Goal: Task Accomplishment & Management: Manage account settings

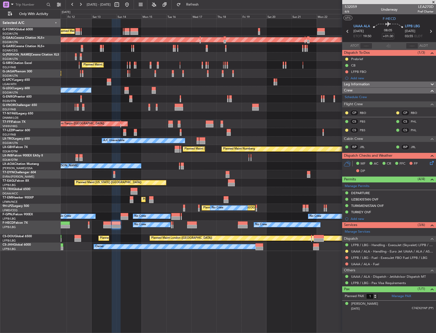
click at [173, 78] on div "Planned Maint London (Luton) Planned Maint Dusseldorf Unplanned Maint Chester P…" at bounding box center [248, 135] width 375 height 232
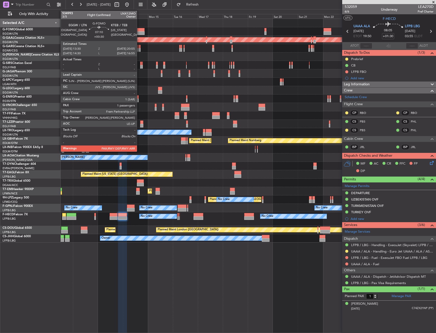
click at [139, 30] on div at bounding box center [141, 30] width 8 height 4
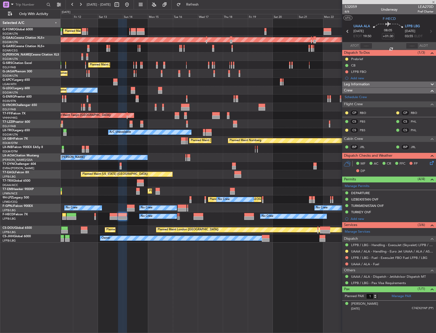
type input "+00:30"
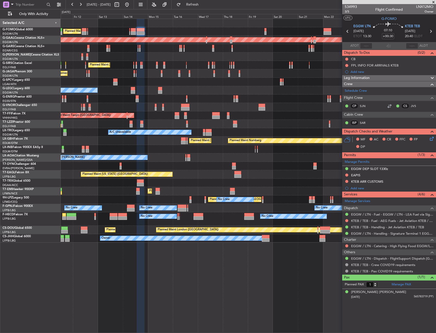
click at [191, 133] on div "A/C Unavailable" at bounding box center [149, 132] width 83 height 5
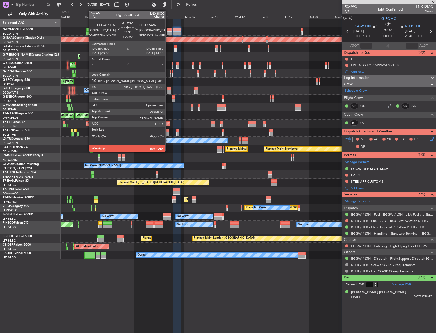
click at [168, 89] on div at bounding box center [169, 89] width 4 height 4
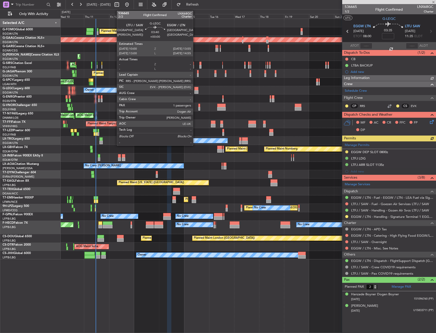
click at [195, 89] on div at bounding box center [196, 89] width 4 height 4
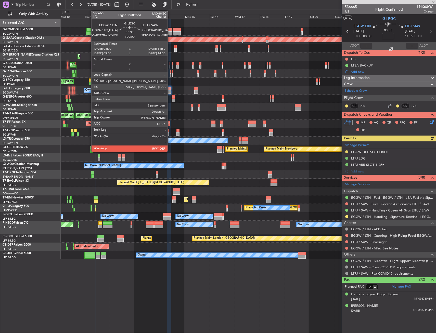
type input "1"
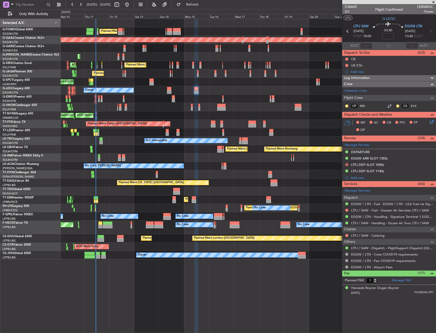
click at [396, 172] on div "LTFJ DEP SLOT 1140z" at bounding box center [389, 171] width 94 height 6
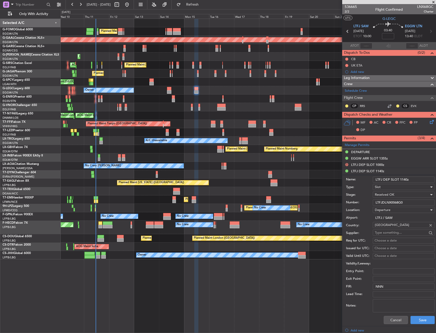
drag, startPoint x: 400, startPoint y: 178, endPoint x: 412, endPoint y: 178, distance: 11.7
click at [412, 178] on input "LTFJ DEP SLOT 1140z" at bounding box center [404, 180] width 62 height 6
click at [416, 179] on input "LTFJ DEP SLOT 1045z" at bounding box center [404, 180] width 62 height 6
paste input "+30/-10"
type input "LTFJ DEP SLOT 1045z +30/-10"
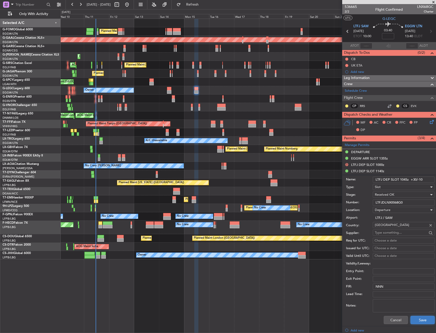
click at [417, 318] on button "Save" at bounding box center [422, 320] width 24 height 8
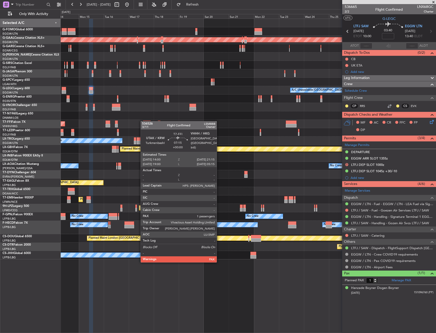
click at [143, 121] on div "Planned Maint London (Luton) Planned Maint Dusseldorf Planned Maint London (Lut…" at bounding box center [248, 139] width 375 height 241
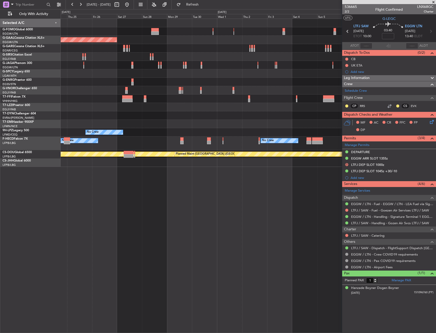
click at [98, 120] on div at bounding box center [248, 115] width 375 height 8
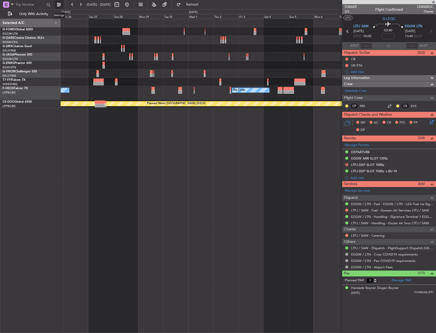
click at [58, 5] on button at bounding box center [59, 5] width 8 height 8
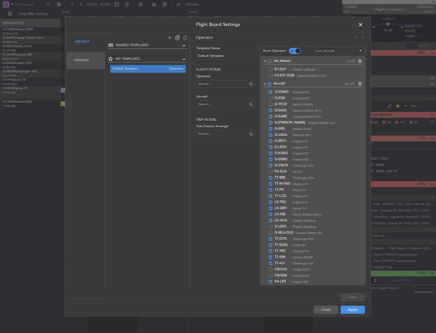
click at [89, 45] on div "Aircraft" at bounding box center [86, 41] width 38 height 17
click at [90, 57] on div "General" at bounding box center [86, 60] width 38 height 17
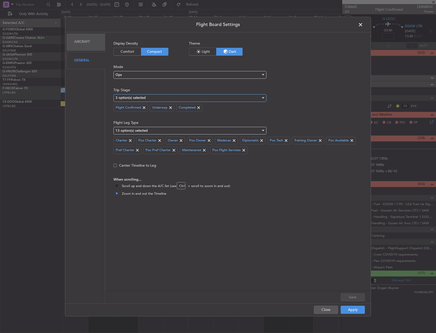
click at [159, 96] on div "3 option(s) selected" at bounding box center [187, 98] width 145 height 8
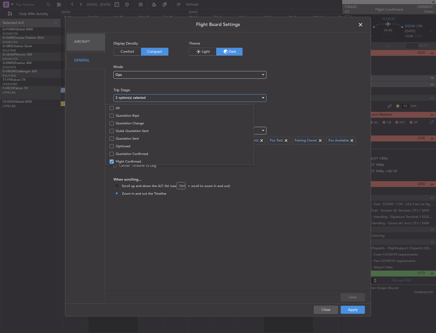
scroll to position [16, 0]
click at [135, 131] on span "Optioned" at bounding box center [191, 131] width 150 height 8
click at [358, 306] on div at bounding box center [218, 166] width 436 height 333
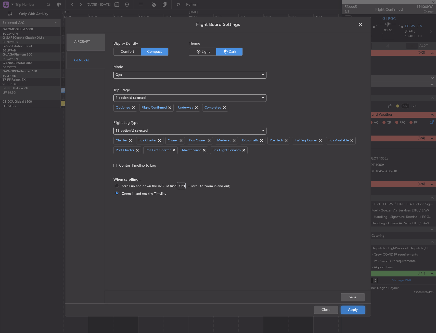
click at [357, 307] on button "Apply" at bounding box center [352, 310] width 24 height 8
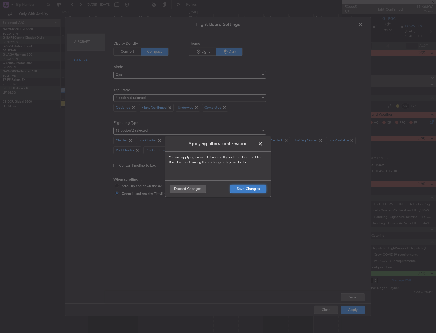
click at [250, 188] on button "Save Changes" at bounding box center [248, 189] width 36 height 8
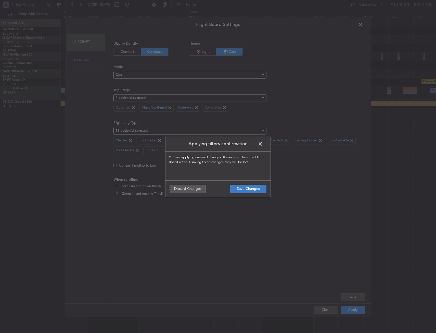
type input "0"
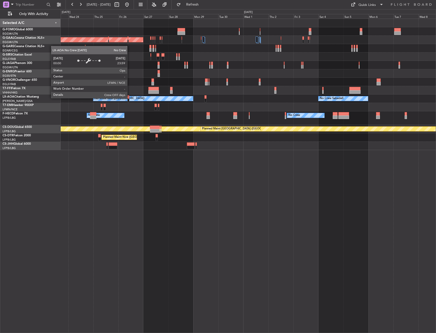
click at [185, 98] on div "No Crew Nice ([GEOGRAPHIC_DATA])" at bounding box center [143, 98] width 100 height 5
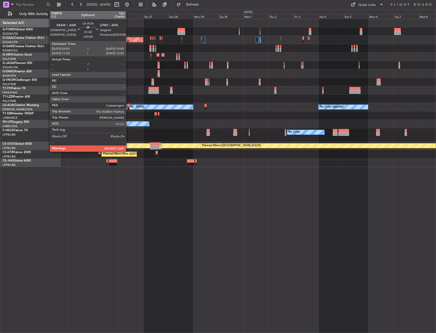
click at [128, 106] on div at bounding box center [128, 106] width 2 height 4
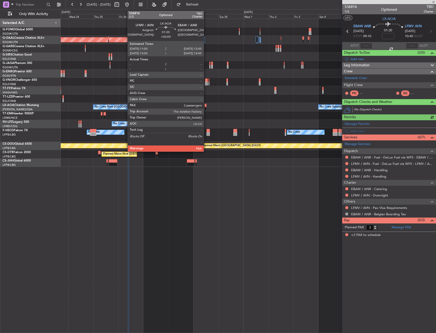
click at [206, 106] on div at bounding box center [205, 106] width 2 height 4
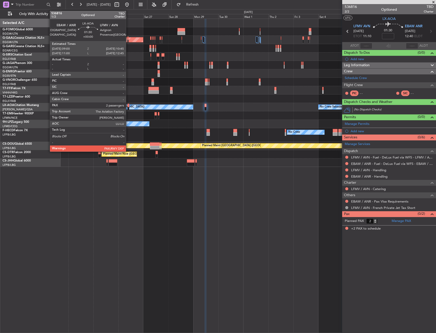
click at [128, 105] on div at bounding box center [128, 106] width 2 height 4
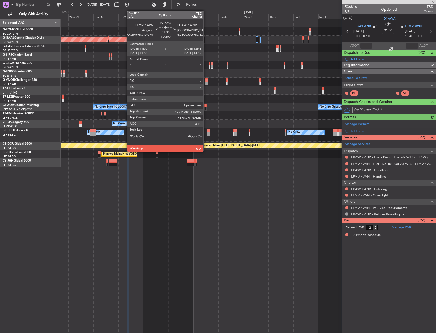
click at [206, 106] on div at bounding box center [205, 106] width 2 height 4
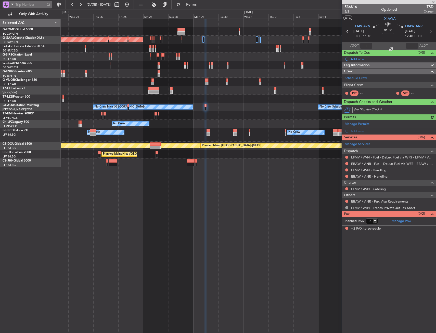
click at [10, 6] on span at bounding box center [12, 4] width 6 height 6
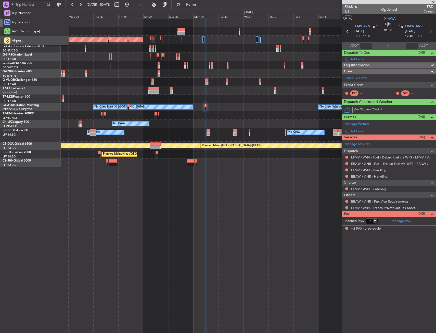
click at [28, 39] on div "Airport" at bounding box center [35, 40] width 65 height 9
click at [10, 5] on span at bounding box center [12, 4] width 6 height 6
click at [24, 16] on div "Trip Number" at bounding box center [35, 12] width 65 height 9
click at [59, 5] on button at bounding box center [59, 5] width 8 height 8
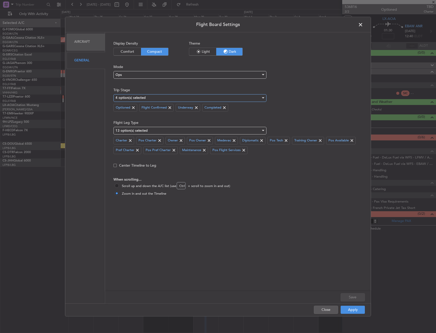
click at [133, 96] on mat-select-trigger "4 option(s) selected" at bounding box center [130, 97] width 30 height 3
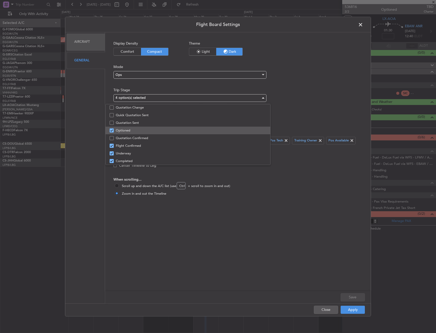
click at [124, 130] on span "Optioned" at bounding box center [191, 131] width 150 height 8
click at [360, 314] on div at bounding box center [218, 166] width 436 height 333
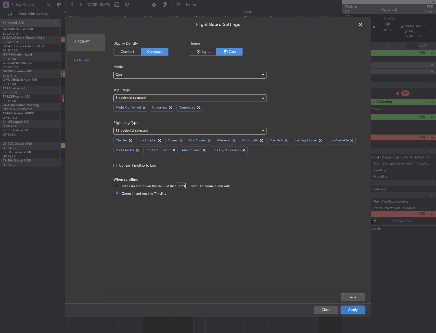
click at [360, 312] on button "Apply" at bounding box center [352, 310] width 24 height 8
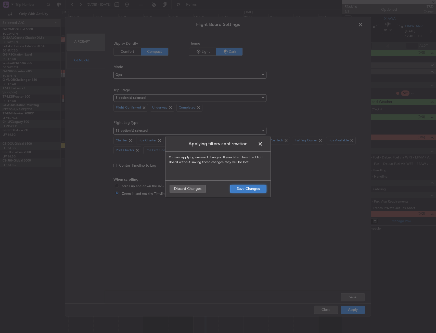
click at [250, 186] on button "Save Changes" at bounding box center [248, 189] width 36 height 8
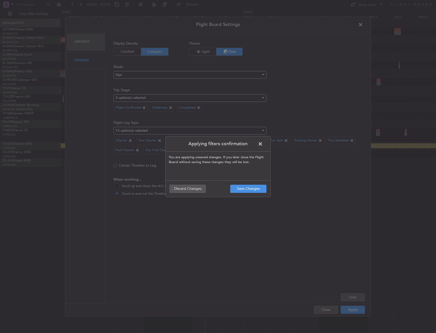
type input "0"
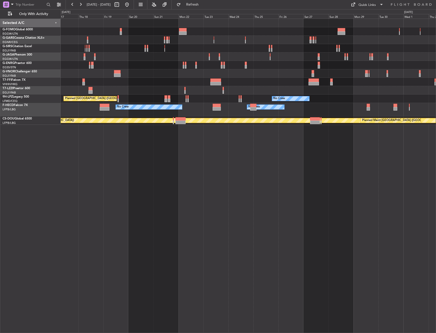
click at [323, 176] on div "No Crew No Crew Planned Maint St Gallen (Altenrhein) No Crew No Crew No Crew Pl…" at bounding box center [248, 176] width 375 height 314
click at [332, 172] on div "No Crew No Crew Planned Maint St Gallen (Altenrhein) No Crew No Crew No Crew Pl…" at bounding box center [248, 176] width 375 height 314
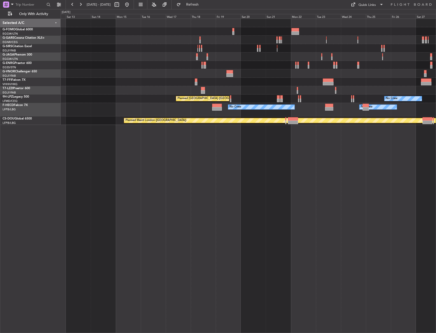
click at [358, 175] on div "No Crew No Crew Planned Maint St Gallen (Altenrhein) No Crew No Crew Planned Ma…" at bounding box center [248, 176] width 375 height 314
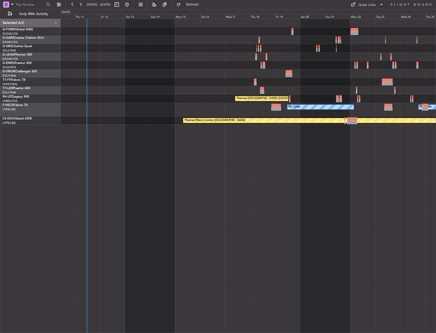
click at [203, 181] on div "No Crew Planned Maint St Gallen (Altenrhein) No Crew No Crew No Crew Planned Ma…" at bounding box center [248, 176] width 375 height 314
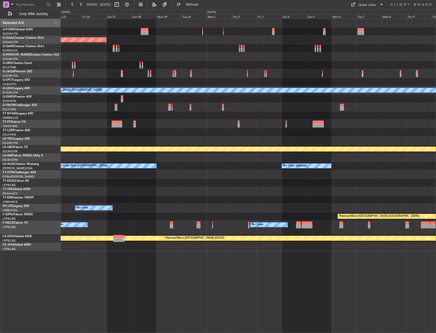
click at [45, 120] on div "Planned Maint Dusseldorf A/C Unavailable London (Luton) Planned Maint Geneva (C…" at bounding box center [218, 171] width 436 height 324
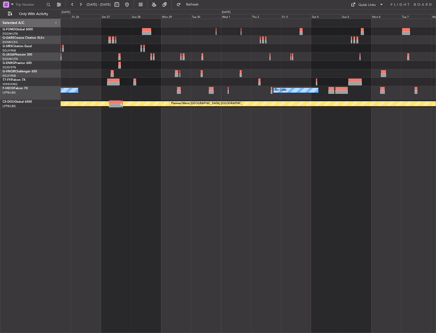
click at [84, 82] on div "Planned Maint Geneva (Cointrin)" at bounding box center [248, 82] width 375 height 8
click at [9, 4] on div at bounding box center [6, 5] width 6 height 6
click at [8, 4] on div at bounding box center [218, 166] width 436 height 333
click at [30, 17] on button "Only With Activity" at bounding box center [31, 14] width 50 height 8
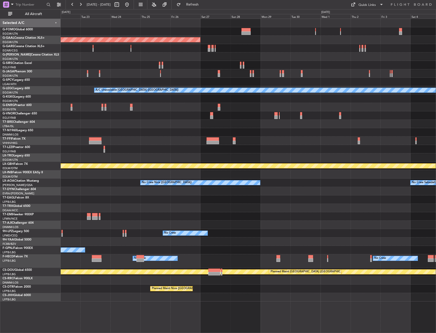
click at [192, 194] on div "Planned Maint Dusseldorf A/C Unavailable London (Luton) AOG Maint Istanbul (Ata…" at bounding box center [248, 160] width 375 height 283
click at [32, 17] on button "All Aircraft" at bounding box center [31, 14] width 50 height 8
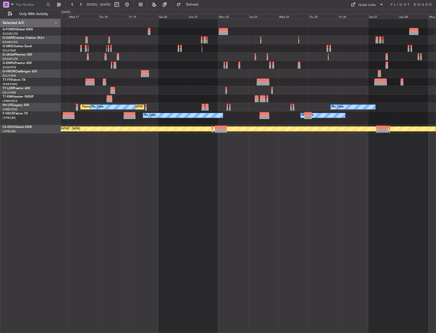
click at [343, 184] on div "Planned Maint Tianjin (Binhai) Planned Maint Zurich No Crew Planned Maint St Ga…" at bounding box center [248, 176] width 375 height 314
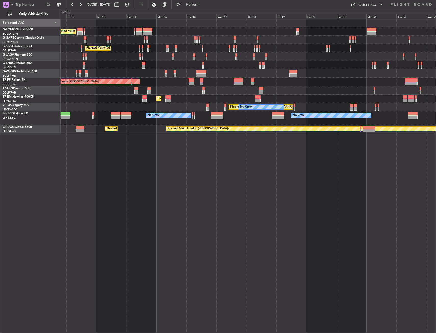
click at [274, 173] on div "Planned Maint London (Luton) Unplanned Maint Chester Planned Maint London (Farn…" at bounding box center [248, 176] width 375 height 314
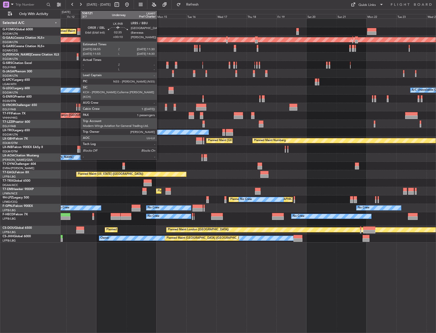
click at [78, 149] on div at bounding box center [78, 151] width 3 height 4
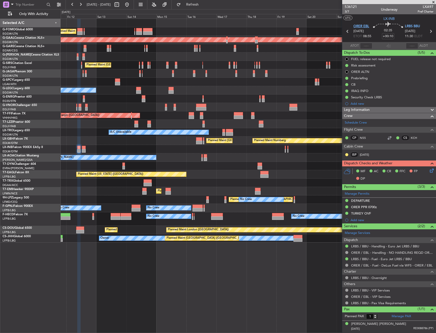
click at [363, 26] on span "ORER EBL" at bounding box center [361, 26] width 16 height 5
click at [354, 25] on span "ORER EBL" at bounding box center [361, 26] width 16 height 5
click at [17, 15] on span "Only With Activity" at bounding box center [33, 14] width 41 height 4
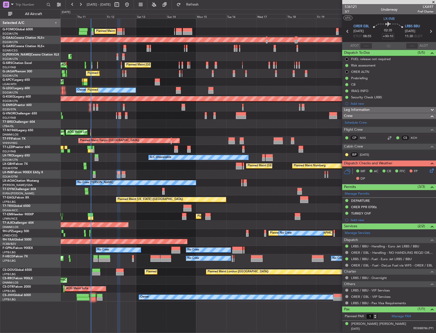
click at [270, 93] on div "Planned Maint London (Luton) Planned Maint Dusseldorf Unplanned Maint Chester P…" at bounding box center [248, 160] width 375 height 283
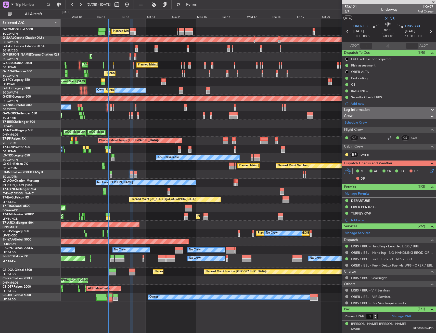
click at [36, 20] on div "Selected A/C" at bounding box center [30, 23] width 60 height 8
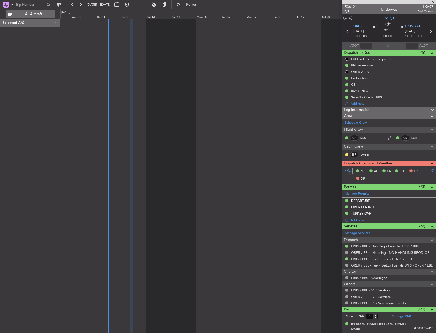
click at [36, 15] on span "All Aircraft" at bounding box center [33, 14] width 41 height 4
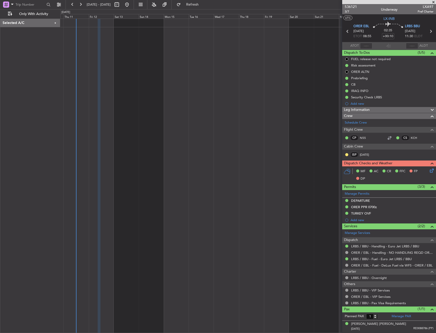
click at [182, 101] on div at bounding box center [247, 176] width 375 height 314
click at [286, 178] on div at bounding box center [247, 176] width 375 height 314
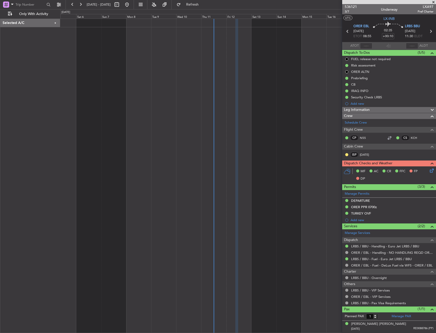
click at [163, 142] on div at bounding box center [247, 176] width 375 height 314
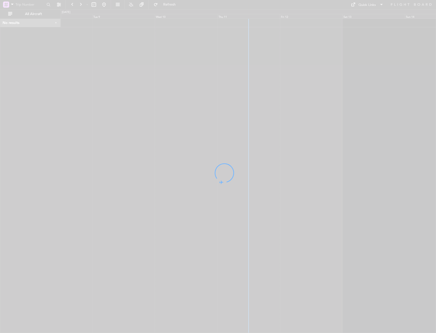
drag, startPoint x: 279, startPoint y: 138, endPoint x: 230, endPoint y: 138, distance: 48.4
click at [232, 138] on div at bounding box center [218, 166] width 436 height 333
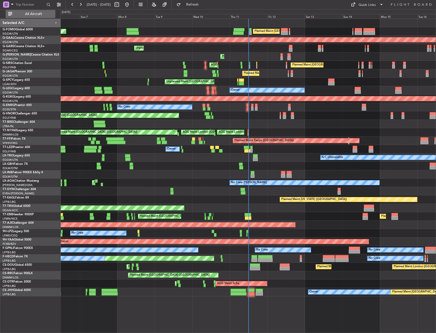
click at [38, 14] on span "All Aircraft" at bounding box center [33, 14] width 41 height 4
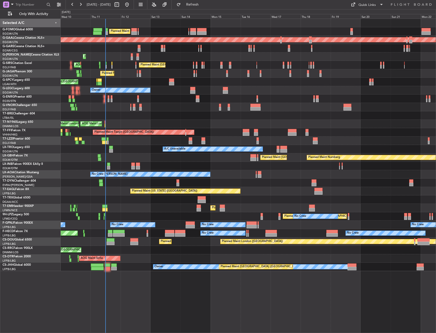
click at [113, 138] on div "Planned Maint London (Luton) Planned Maint Dusseldorf Unplanned Maint Chester P…" at bounding box center [248, 145] width 375 height 252
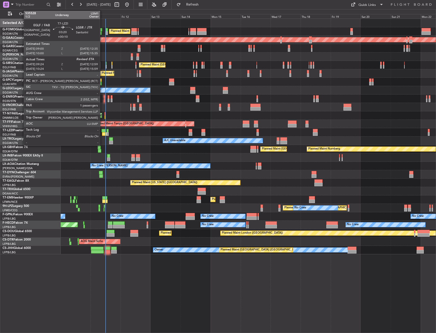
click at [102, 132] on div at bounding box center [104, 134] width 5 height 4
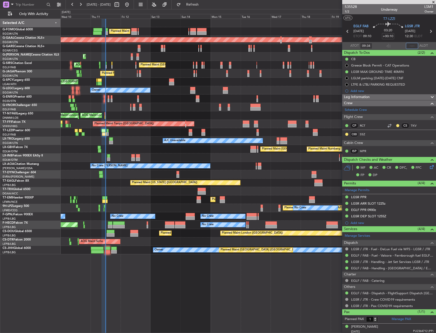
click at [410, 47] on input "text" at bounding box center [412, 46] width 12 height 6
click at [397, 44] on section "ATOT 09:34 1155 ALDT" at bounding box center [389, 46] width 94 height 8
type input "11:55"
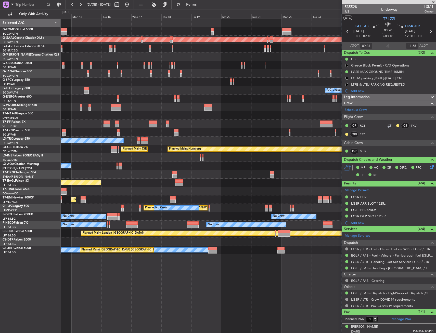
click at [105, 105] on div "Planned Maint London (Luton) Planned Maint Dusseldorf Planned Maint London (Far…" at bounding box center [248, 136] width 375 height 235
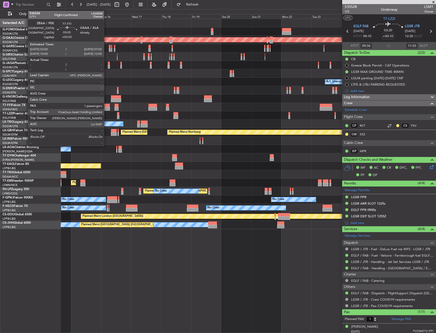
click at [106, 109] on div at bounding box center [106, 109] width 6 height 4
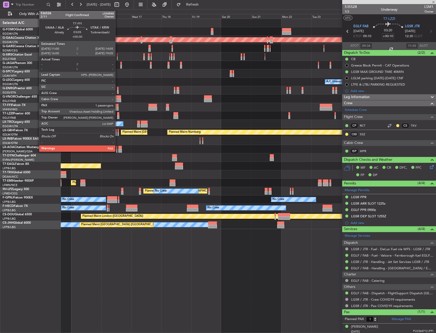
type input "+00:55"
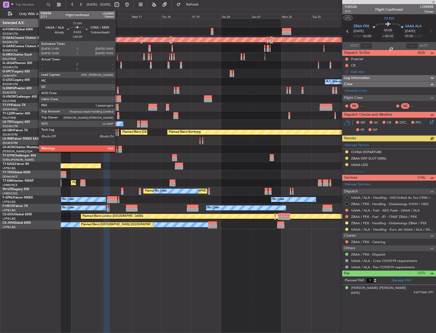
click at [117, 109] on div at bounding box center [116, 109] width 4 height 4
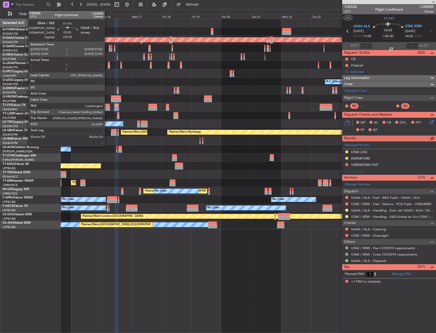
click at [107, 108] on div at bounding box center [106, 109] width 6 height 4
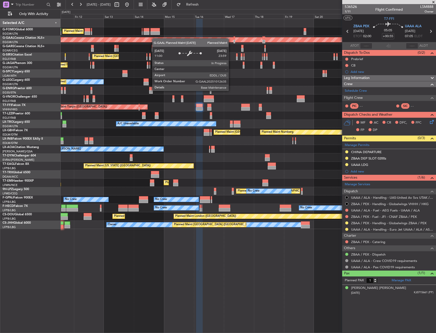
click at [196, 41] on div "Planned Maint Dusseldorf" at bounding box center [248, 40] width 375 height 8
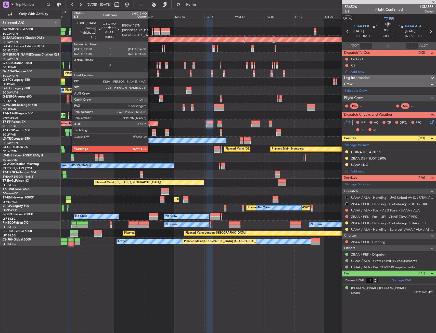
click at [69, 32] on div at bounding box center [70, 33] width 2 height 4
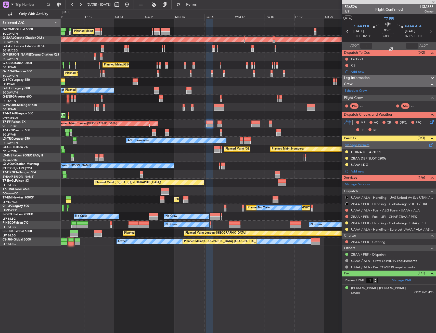
type input "+00:15"
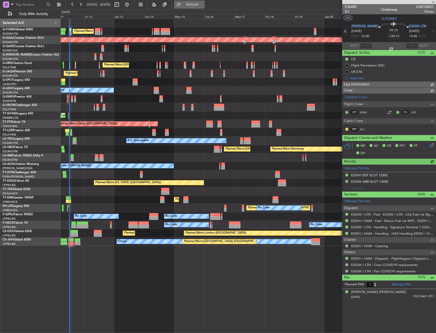
click at [203, 4] on span "Refresh" at bounding box center [192, 5] width 21 height 4
click at [13, 45] on div "Planned Maint London (Luton) Planned Maint Dusseldorf Unplanned Maint Chester P…" at bounding box center [218, 171] width 436 height 324
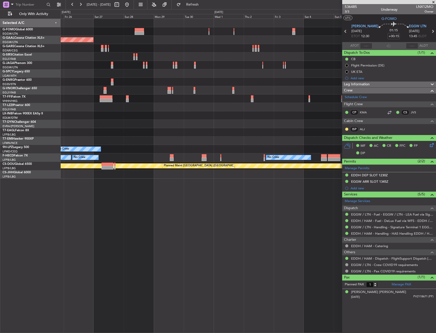
click at [72, 74] on div at bounding box center [248, 73] width 375 height 8
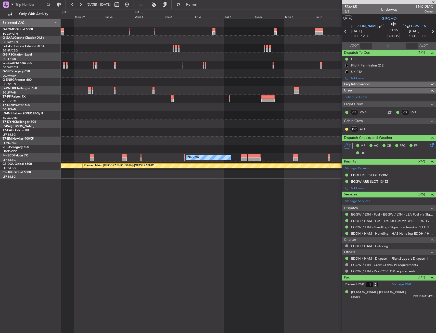
click at [111, 76] on div at bounding box center [248, 73] width 375 height 8
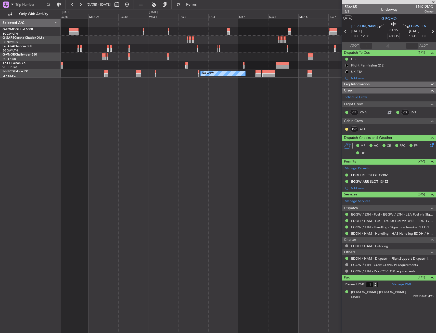
click at [174, 82] on div "Planned Maint Geneva (Cointrin) No Crew No Crew No Crew No Crew Planned Maint P…" at bounding box center [248, 176] width 375 height 314
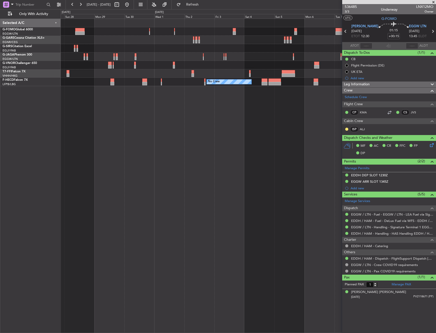
click at [83, 71] on div "Planned Maint Geneva (Cointrin) No Crew No Crew No Crew No Crew Planned Maint P…" at bounding box center [248, 52] width 375 height 67
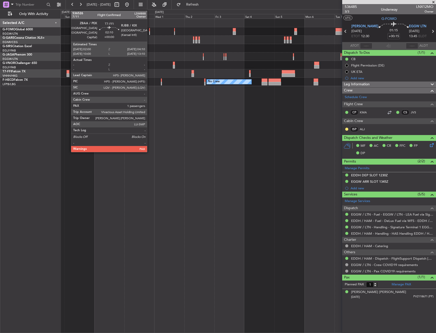
click at [68, 71] on div at bounding box center [68, 72] width 3 height 4
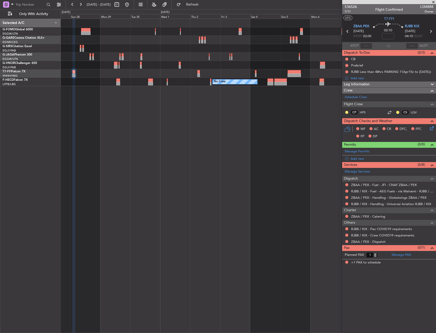
click at [304, 81] on div "Planned Maint Geneva (Cointrin) No Crew No Crew No Crew No Crew Planned Maint P…" at bounding box center [248, 52] width 375 height 67
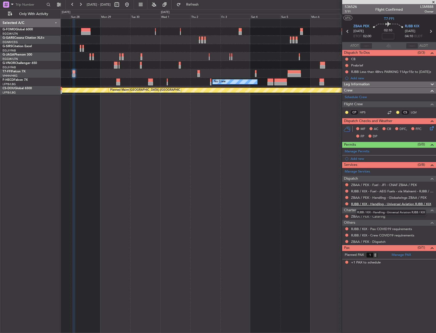
click at [372, 204] on link "RJBB / KIX - Handling - Universal Aviation RJBB / KIX" at bounding box center [391, 204] width 80 height 4
click at [431, 152] on span at bounding box center [431, 150] width 6 height 4
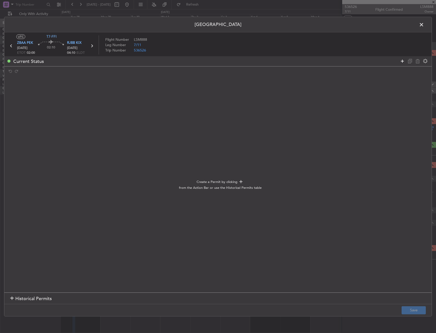
click at [403, 61] on icon at bounding box center [402, 61] width 6 height 6
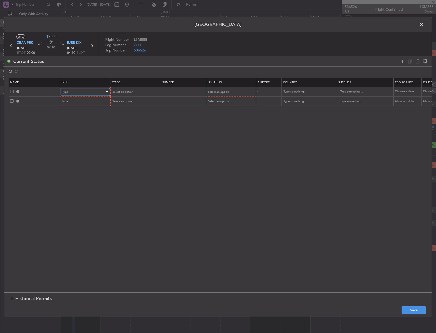
click at [78, 90] on div "Type" at bounding box center [83, 92] width 42 height 8
click at [77, 147] on span "Landing" at bounding box center [84, 147] width 45 height 8
click at [83, 97] on div "Type" at bounding box center [84, 101] width 49 height 8
click at [81, 100] on div "Type" at bounding box center [83, 102] width 42 height 8
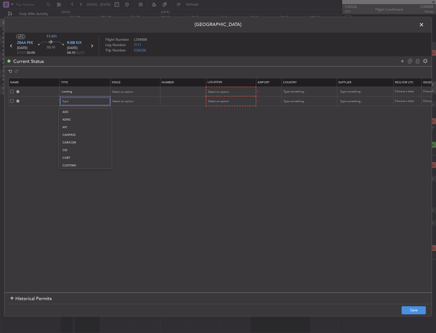
scroll to position [153, 0]
click at [73, 147] on span "Slot" at bounding box center [84, 150] width 45 height 8
click at [402, 63] on icon at bounding box center [402, 61] width 6 height 6
click at [401, 63] on icon at bounding box center [402, 61] width 6 height 6
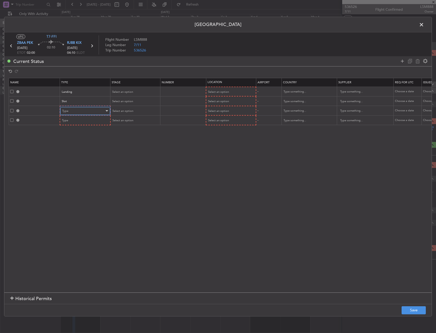
click at [77, 110] on div "Type" at bounding box center [83, 111] width 42 height 8
click at [74, 158] on span "Slot" at bounding box center [84, 159] width 45 height 8
click at [225, 113] on div "Select an option" at bounding box center [229, 111] width 42 height 8
drag, startPoint x: 225, startPoint y: 113, endPoint x: 215, endPoint y: 116, distance: 9.8
click at [220, 120] on span "Departure" at bounding box center [230, 122] width 45 height 8
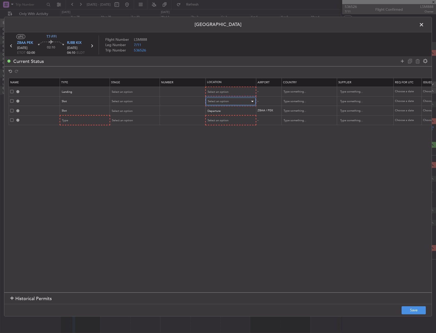
click at [215, 101] on span "Select an option" at bounding box center [218, 101] width 21 height 4
click at [221, 128] on span "Arrival" at bounding box center [230, 128] width 45 height 8
click at [11, 119] on span at bounding box center [11, 119] width 3 height 3
click at [14, 118] on input "checkbox" at bounding box center [14, 118] width 0 height 0
drag, startPoint x: 416, startPoint y: 61, endPoint x: 416, endPoint y: 68, distance: 7.1
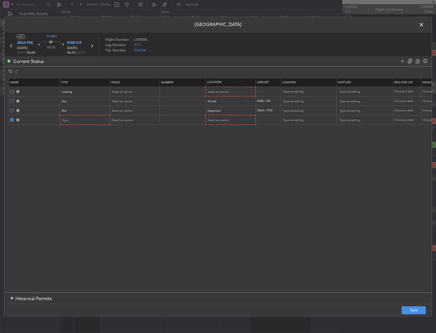
click at [416, 61] on icon at bounding box center [417, 61] width 6 height 6
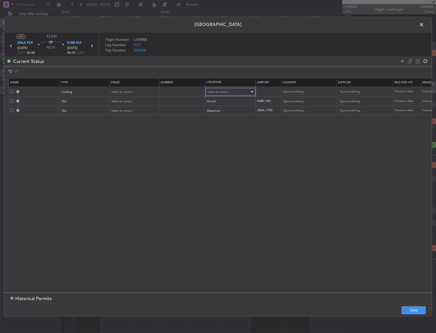
click at [225, 92] on span "Select an option" at bounding box center [217, 92] width 21 height 4
click at [71, 90] on div at bounding box center [218, 166] width 436 height 333
click at [71, 90] on span "Landing" at bounding box center [67, 92] width 10 height 4
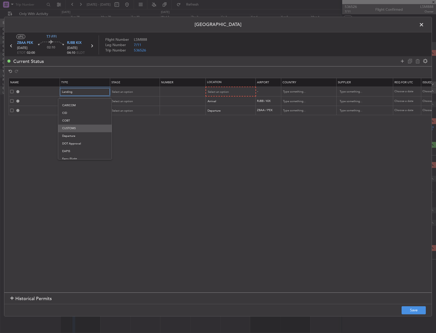
scroll to position [26, 0]
drag, startPoint x: 74, startPoint y: 139, endPoint x: 93, endPoint y: 126, distance: 22.6
click at [74, 139] on span "Departure" at bounding box center [84, 138] width 45 height 8
click at [225, 87] on mat-form-field "Select an option" at bounding box center [229, 91] width 49 height 9
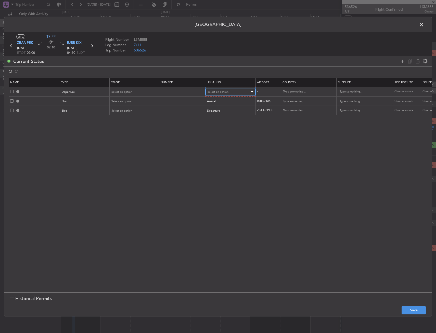
click at [223, 91] on span "Select an option" at bounding box center [217, 92] width 21 height 4
click at [222, 104] on span "Departure" at bounding box center [230, 103] width 45 height 8
click at [407, 308] on button "Save" at bounding box center [413, 310] width 24 height 8
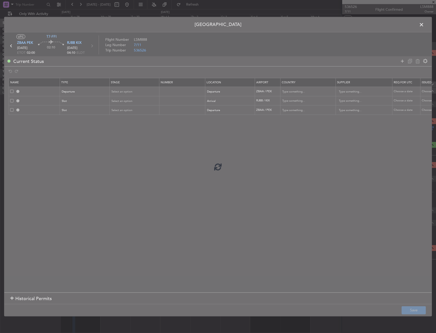
type input "DEPARTURE"
type input "China"
type input "NNN"
type input "3"
type input "RJBB ARR SLOT"
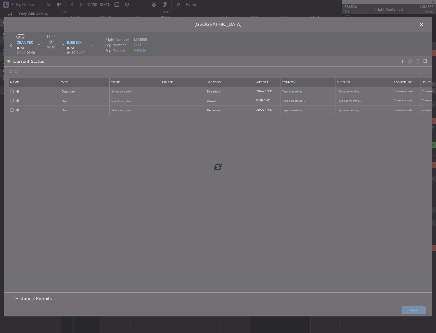
type input "Japan"
type input "NNN"
type input "ZBAA DEP SLOT"
type input "China"
type input "NNN"
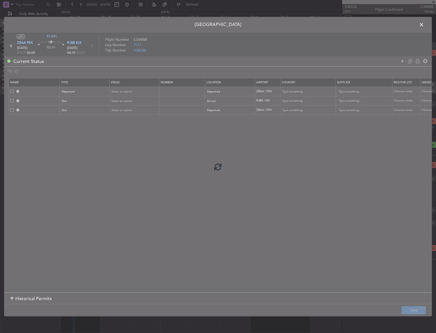
type input "3"
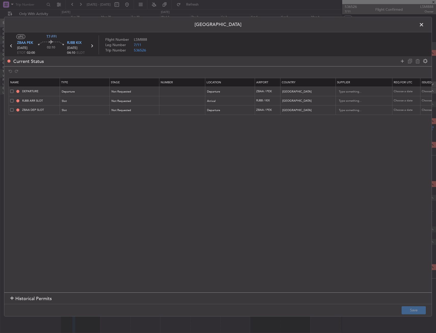
click at [424, 22] on span at bounding box center [424, 26] width 0 height 10
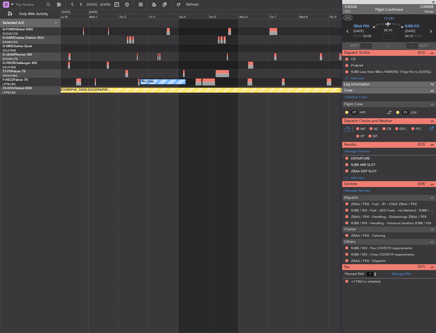
click at [195, 70] on div "Planned Maint Geneva (Cointrin)" at bounding box center [248, 73] width 375 height 8
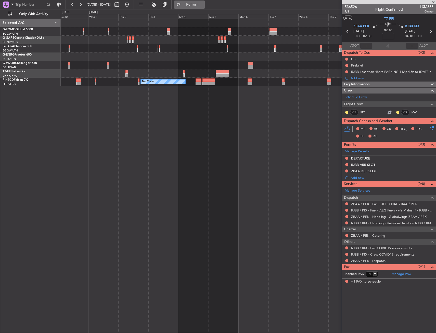
click at [203, 3] on span "Refresh" at bounding box center [192, 5] width 21 height 4
click at [370, 166] on div "RJBB ARR SLOT" at bounding box center [363, 165] width 24 height 4
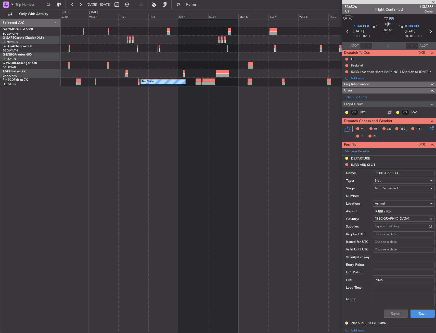
click at [421, 173] on input "RJBB ARR SLOT" at bounding box center [404, 173] width 62 height 6
type input "RJBB ARR SLOT 0410"
click at [420, 312] on button "Save" at bounding box center [422, 314] width 24 height 8
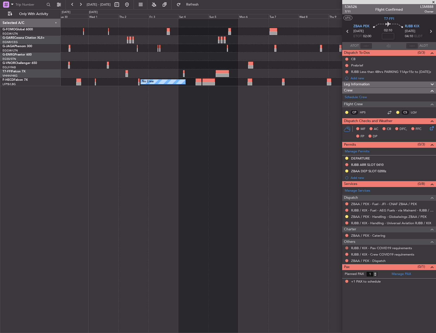
click at [346, 247] on button at bounding box center [346, 247] width 3 height 3
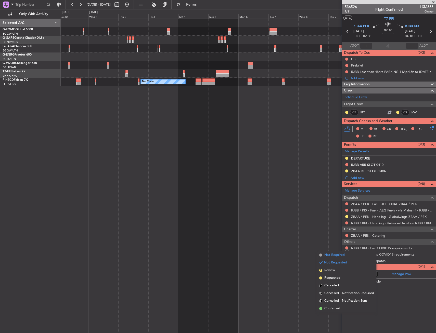
click at [326, 255] on span "Not Required" at bounding box center [334, 255] width 20 height 5
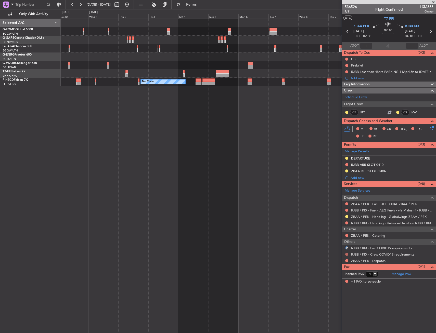
click at [345, 254] on button at bounding box center [346, 254] width 3 height 3
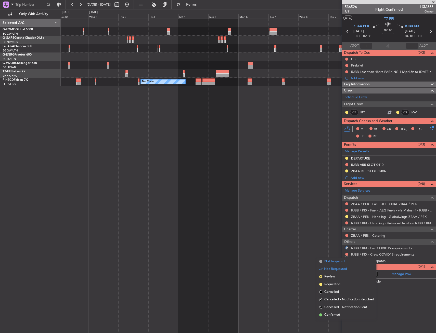
click at [330, 261] on span "Not Required" at bounding box center [334, 261] width 20 height 5
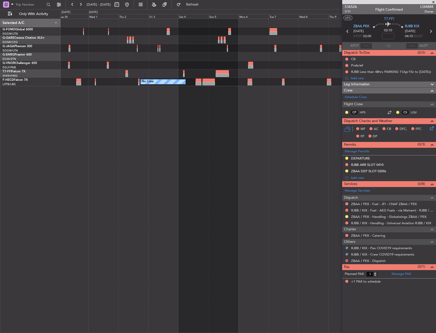
click at [346, 261] on button at bounding box center [346, 260] width 3 height 3
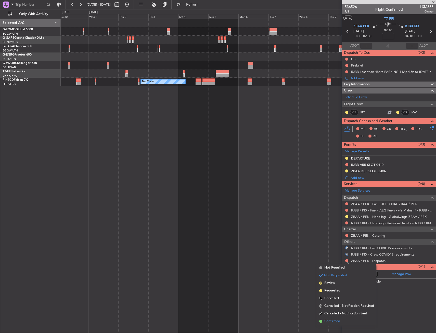
click at [332, 320] on span "Confirmed" at bounding box center [332, 321] width 16 height 5
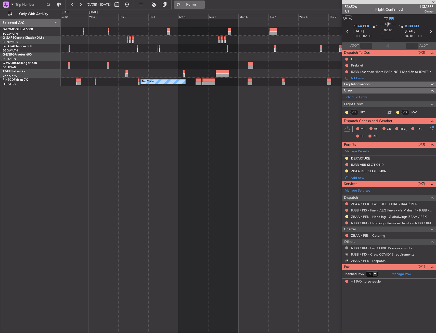
click at [203, 6] on span "Refresh" at bounding box center [192, 5] width 21 height 4
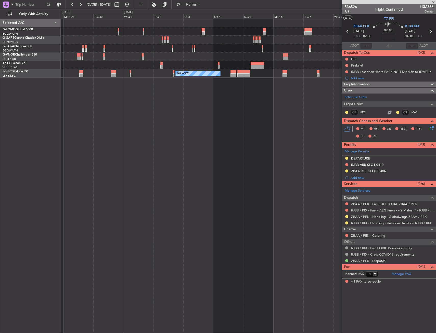
click at [386, 37] on input at bounding box center [388, 36] width 12 height 6
click at [382, 38] on input "10" at bounding box center [388, 36] width 12 height 6
type input "+00:10"
drag, startPoint x: 408, startPoint y: 84, endPoint x: 390, endPoint y: 114, distance: 34.9
click at [408, 84] on div "Leg Information" at bounding box center [389, 85] width 94 height 6
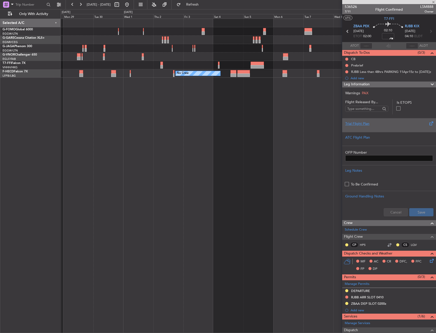
click at [382, 121] on div "Trial Flight Plan" at bounding box center [389, 123] width 88 height 5
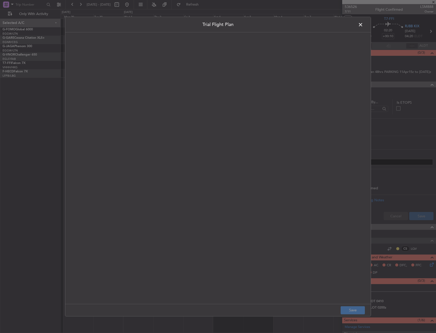
click at [87, 85] on quill-editor at bounding box center [217, 162] width 295 height 251
click at [104, 88] on div at bounding box center [218, 173] width 295 height 250
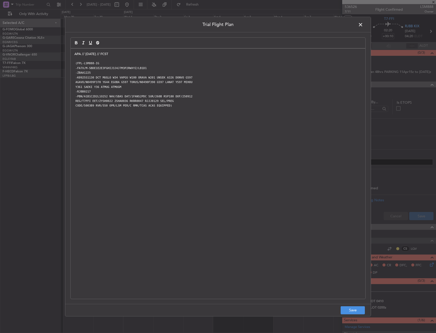
scroll to position [0, 0]
click at [359, 312] on button "Save" at bounding box center [352, 310] width 24 height 8
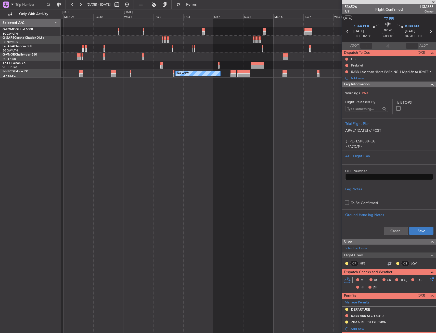
click at [408, 226] on div "Cancel Save" at bounding box center [389, 230] width 94 height 15
click at [409, 232] on button "Save" at bounding box center [421, 231] width 24 height 8
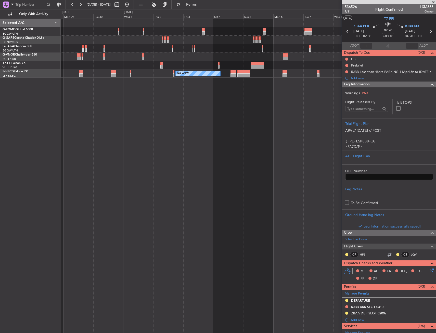
click at [382, 86] on div "Leg Information" at bounding box center [389, 85] width 94 height 6
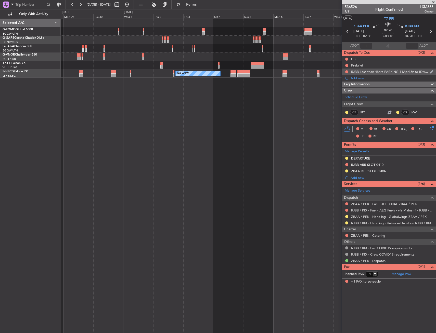
click at [400, 70] on div "RJBB Less than 48hrs PARKING 11Apr15z to 11Oct 1459z" at bounding box center [390, 72] width 78 height 4
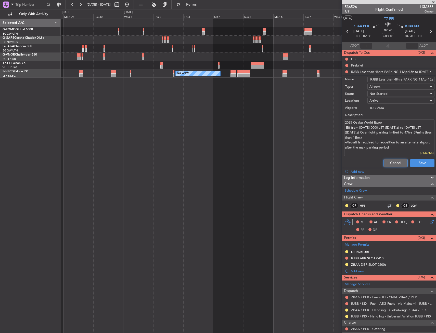
click at [398, 162] on button "Cancel" at bounding box center [395, 163] width 24 height 8
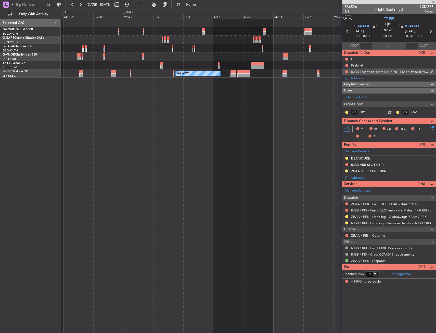
click at [372, 70] on div "RJBB Less than 48hrs PARKING 11Apr15z to 11Oct 1459z" at bounding box center [390, 72] width 78 height 4
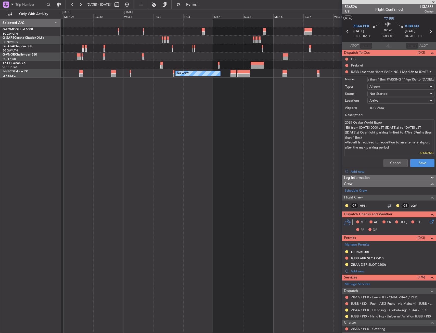
scroll to position [0, 25]
drag, startPoint x: 378, startPoint y: 78, endPoint x: 442, endPoint y: 79, distance: 63.5
click at [436, 79] on html "28 Sep 2025 - 11 Oct 2025 Refresh Quick Links Only With Activity Planned Maint …" at bounding box center [218, 166] width 436 height 333
click at [397, 163] on button "Cancel" at bounding box center [395, 163] width 24 height 8
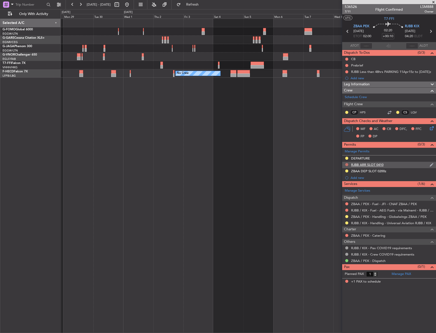
click at [347, 164] on button at bounding box center [346, 164] width 3 height 3
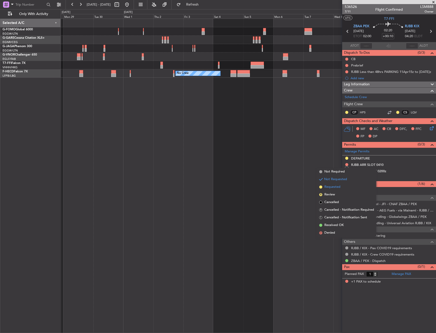
click at [335, 187] on span "Requested" at bounding box center [332, 187] width 16 height 5
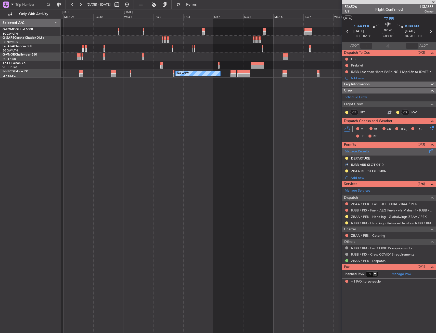
click at [390, 151] on div "Manage Permits" at bounding box center [389, 152] width 94 height 8
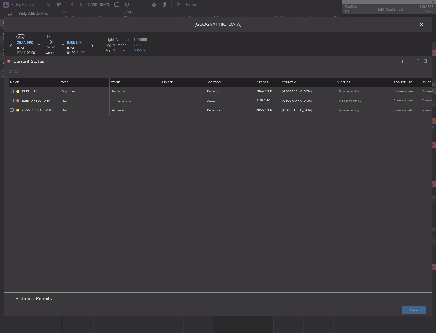
drag, startPoint x: 404, startPoint y: 62, endPoint x: 398, endPoint y: 65, distance: 6.9
click at [403, 62] on icon at bounding box center [402, 61] width 6 height 6
click at [96, 122] on div "Type" at bounding box center [83, 120] width 42 height 8
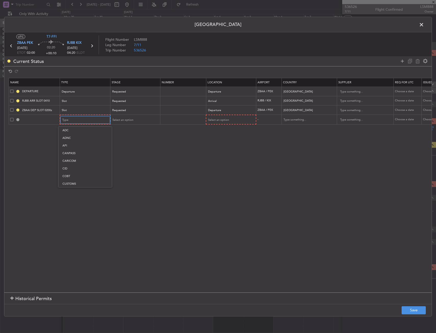
scroll to position [103, 0]
click at [78, 165] on span "Overflight" at bounding box center [84, 165] width 45 height 8
click at [227, 118] on span "Select an option" at bounding box center [217, 120] width 21 height 4
click at [218, 160] on span "Enroute" at bounding box center [230, 161] width 45 height 8
click at [136, 121] on div "Select an option" at bounding box center [133, 120] width 42 height 8
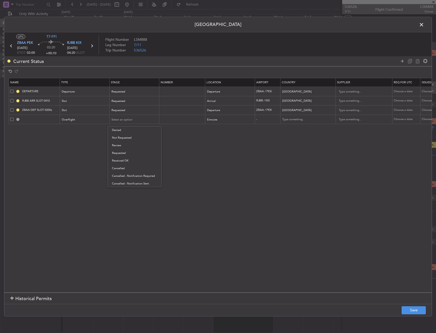
click at [225, 156] on div at bounding box center [218, 166] width 436 height 333
click at [304, 120] on input "text" at bounding box center [305, 120] width 46 height 8
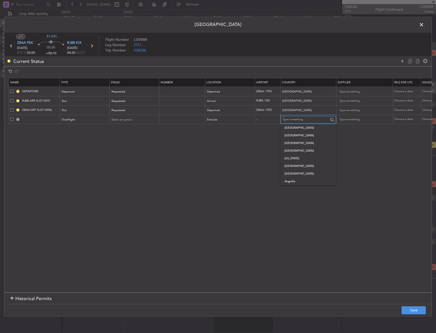
paste input "Republic of Korea"
drag, startPoint x: 310, startPoint y: 122, endPoint x: 264, endPoint y: 130, distance: 46.6
click at [265, 130] on section "Name Type Stage Number Location Airport Country Supplier Req For Utc Issued For…" at bounding box center [217, 185] width 427 height 216
click at [319, 134] on span "Korea, Republic of" at bounding box center [307, 136] width 47 height 8
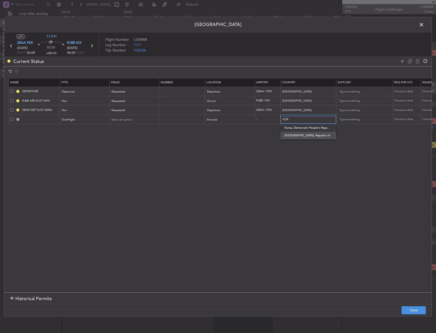
type input "Korea, Republic of"
click at [312, 119] on input "Korea, Republic of" at bounding box center [305, 120] width 46 height 8
click at [314, 154] on section "Name Type Stage Number Location Airport Country Supplier Req For Utc Issued For…" at bounding box center [217, 185] width 427 height 216
click at [417, 304] on section "Historical Permits" at bounding box center [217, 298] width 427 height 12
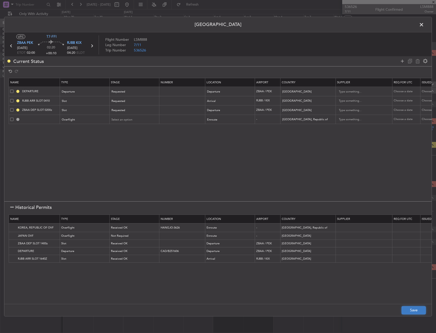
click at [413, 309] on button "Save" at bounding box center [413, 310] width 24 height 8
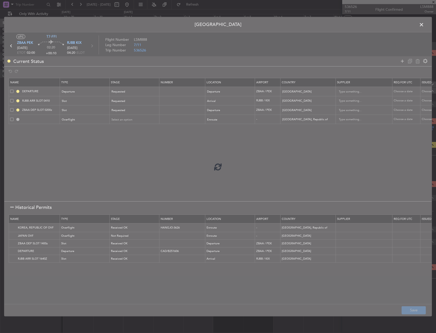
type input "KOREA, REPUBLIC OF OVF"
type input "NNN"
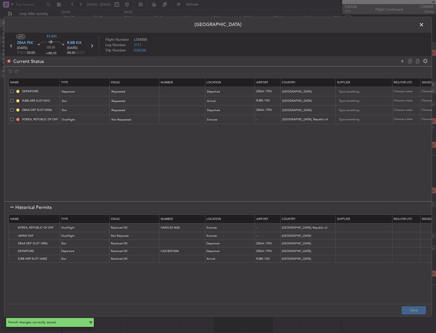
click at [424, 24] on span at bounding box center [424, 26] width 0 height 10
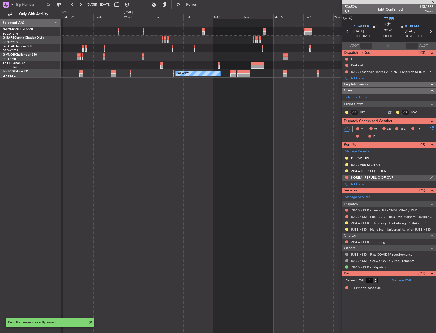
click at [390, 177] on div "KOREA, REPUBLIC OF OVF" at bounding box center [372, 177] width 42 height 4
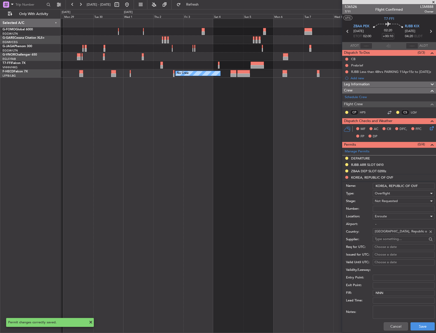
drag, startPoint x: 410, startPoint y: 187, endPoint x: 371, endPoint y: 190, distance: 39.7
click at [365, 187] on div "Name: KOREA, REPUBLIC OF OVF" at bounding box center [390, 186] width 89 height 8
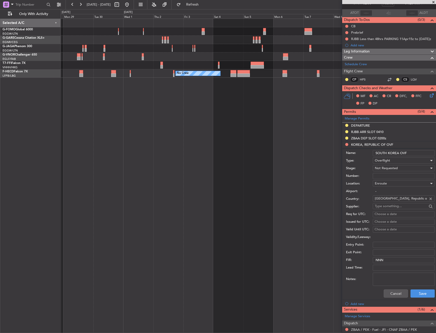
scroll to position [76, 0]
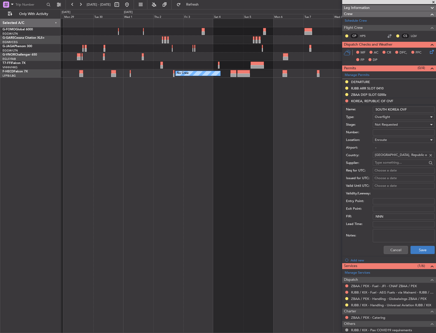
type input "SOUTH KOREA OVF"
click at [417, 248] on button "Save" at bounding box center [422, 250] width 24 height 8
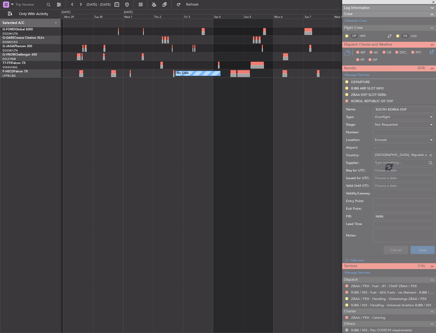
scroll to position [0, 0]
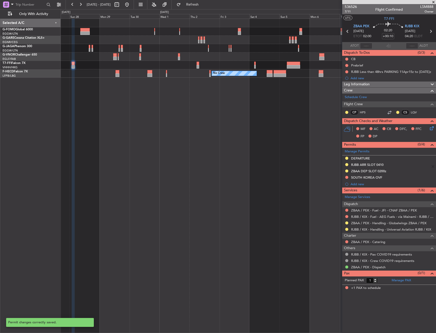
click at [114, 63] on div "Planned Maint Geneva (Cointrin)" at bounding box center [248, 65] width 375 height 8
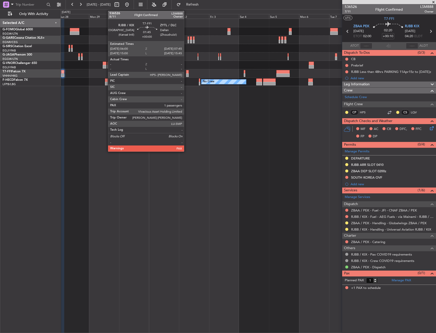
click at [186, 70] on div at bounding box center [187, 72] width 2 height 4
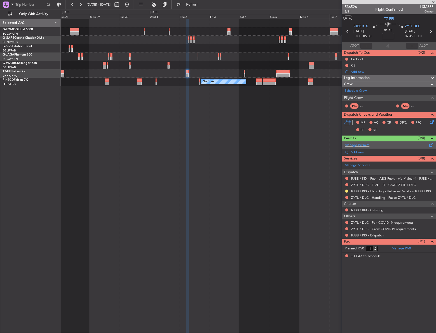
click at [432, 144] on span at bounding box center [431, 144] width 6 height 4
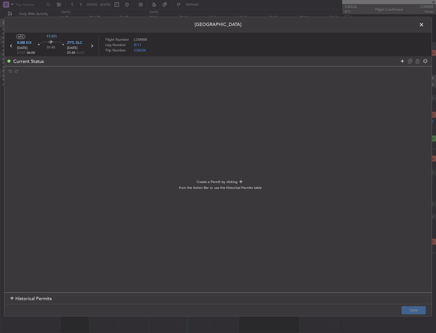
click at [401, 63] on icon at bounding box center [402, 61] width 6 height 6
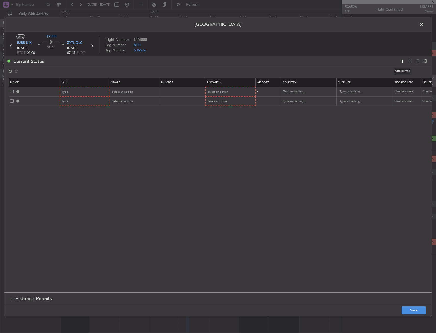
click at [401, 63] on icon at bounding box center [402, 61] width 6 height 6
click at [56, 89] on input "text" at bounding box center [40, 91] width 38 height 4
click at [66, 91] on span "Type" at bounding box center [65, 92] width 6 height 4
click at [71, 143] on span "Slot" at bounding box center [84, 140] width 45 height 8
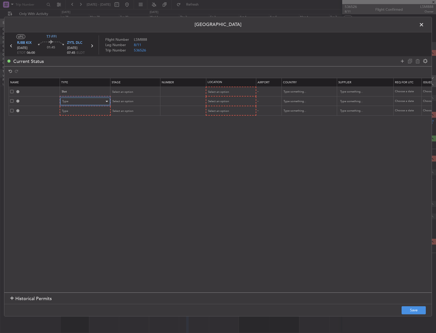
click at [74, 101] on div "Type" at bounding box center [83, 102] width 42 height 8
click at [78, 162] on span "Departure" at bounding box center [84, 163] width 45 height 8
click at [80, 113] on div "Type" at bounding box center [83, 111] width 42 height 8
click at [80, 102] on div at bounding box center [218, 166] width 436 height 333
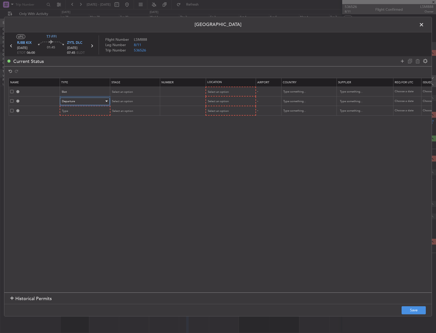
click at [81, 100] on div "Departure" at bounding box center [83, 102] width 42 height 8
click at [79, 146] on span "Landing" at bounding box center [84, 145] width 45 height 8
click at [75, 112] on div "Type" at bounding box center [83, 111] width 42 height 8
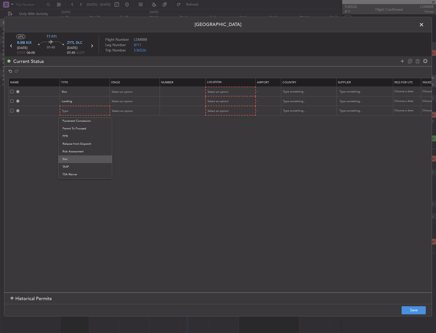
click at [80, 156] on span "Slot" at bounding box center [84, 159] width 45 height 8
click at [215, 111] on span "Select an option" at bounding box center [217, 111] width 21 height 4
drag, startPoint x: 215, startPoint y: 111, endPoint x: 211, endPoint y: 121, distance: 11.0
click at [210, 119] on span "Departure" at bounding box center [230, 122] width 45 height 8
click at [211, 121] on section "Name Type Stage Number Location Airport Country Supplier Req For Utc Issued For…" at bounding box center [217, 185] width 427 height 216
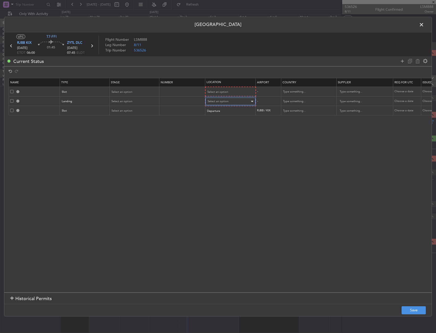
click at [211, 100] on span "Select an option" at bounding box center [217, 101] width 21 height 4
click at [216, 128] on span "Arrival" at bounding box center [230, 128] width 45 height 8
click at [216, 91] on span "Select an option" at bounding box center [217, 92] width 21 height 4
click at [219, 119] on span "Arrival" at bounding box center [230, 118] width 45 height 8
click at [126, 90] on span "Select an option" at bounding box center [122, 92] width 21 height 4
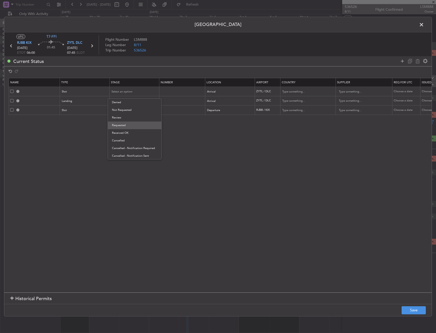
click at [129, 125] on span "Requested" at bounding box center [134, 126] width 45 height 8
click at [124, 100] on span "Select an option" at bounding box center [122, 101] width 21 height 4
drag, startPoint x: 131, startPoint y: 140, endPoint x: 130, endPoint y: 137, distance: 3.1
click at [131, 140] on span "Received OK" at bounding box center [134, 142] width 45 height 8
click at [123, 99] on span "Received OK" at bounding box center [120, 101] width 17 height 4
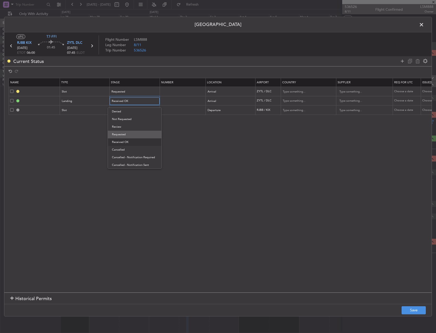
scroll to position [5, 0]
drag, startPoint x: 124, startPoint y: 130, endPoint x: 123, endPoint y: 127, distance: 3.2
click at [124, 130] on span "Requested" at bounding box center [134, 129] width 45 height 8
click at [121, 109] on span "Select an option" at bounding box center [122, 110] width 21 height 4
click at [127, 141] on span "Requested" at bounding box center [134, 144] width 45 height 8
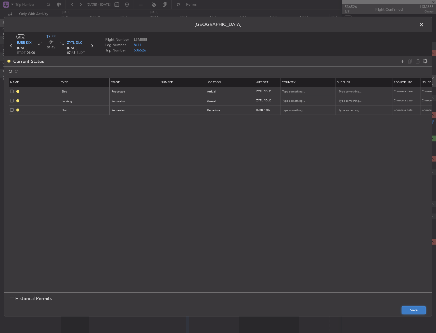
click at [413, 310] on button "Save" at bounding box center [413, 310] width 24 height 8
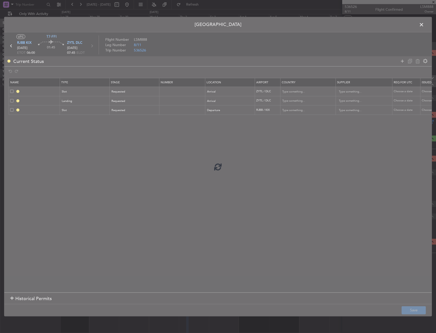
type input "ZYTL ARR SLOT"
type input "China"
type input "NNN"
type input "3"
type input "ZYTL LDG"
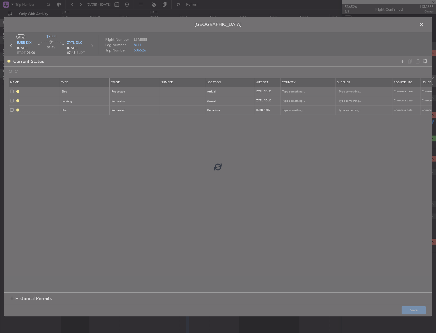
type input "China"
type input "NNN"
type input "3"
type input "RJBB DEP SLOT"
type input "Japan"
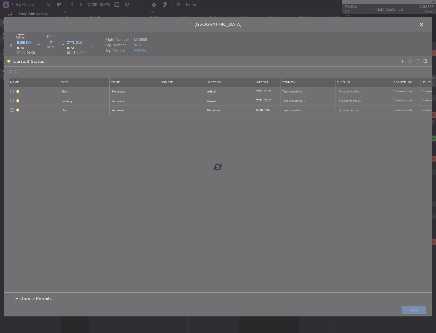
type input "NNN"
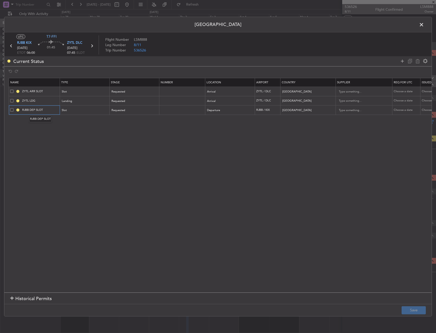
click at [50, 111] on input "RJBB DEP SLOT" at bounding box center [40, 110] width 38 height 4
type input "RJBB DEP SLOT 0600"
click at [50, 92] on input "ZYTL ARR SLOT" at bounding box center [40, 91] width 38 height 4
type input "ZYTL ARR SLOT 0745Z"
click at [424, 26] on span at bounding box center [424, 26] width 0 height 10
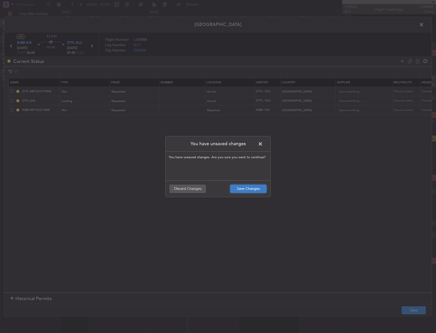
click at [257, 191] on button "Save Changes" at bounding box center [248, 189] width 36 height 8
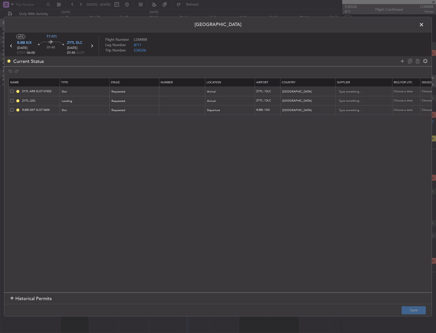
click at [399, 58] on div at bounding box center [413, 60] width 31 height 7
click at [400, 60] on icon at bounding box center [402, 61] width 6 height 6
click at [67, 120] on span "Type" at bounding box center [65, 120] width 6 height 4
click at [76, 176] on span "Overflight" at bounding box center [84, 174] width 45 height 8
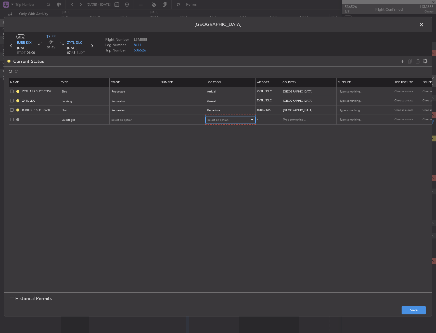
click at [227, 118] on span "Select an option" at bounding box center [217, 120] width 21 height 4
click at [221, 159] on span "Enroute" at bounding box center [230, 161] width 45 height 8
click at [290, 119] on input "text" at bounding box center [305, 120] width 46 height 8
click at [307, 138] on span "Korea, Republic of" at bounding box center [307, 136] width 47 height 8
type input "Korea, Republic of"
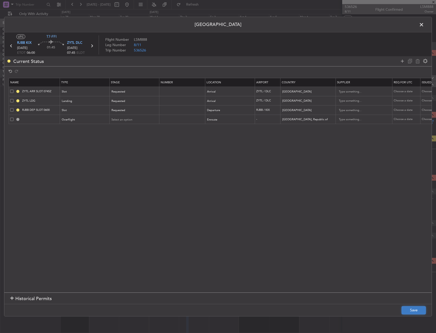
click at [423, 310] on button "Save" at bounding box center [413, 310] width 24 height 8
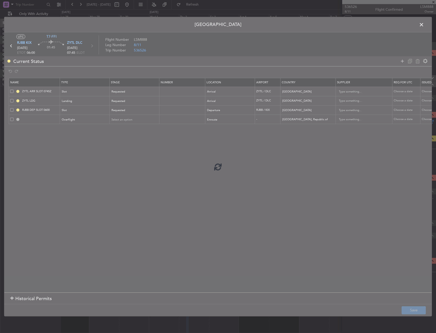
type input "KOREA, REPUBLIC OF OVF"
type input "NNN"
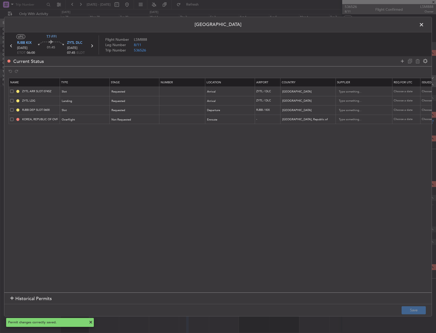
click at [424, 22] on span at bounding box center [424, 26] width 0 height 10
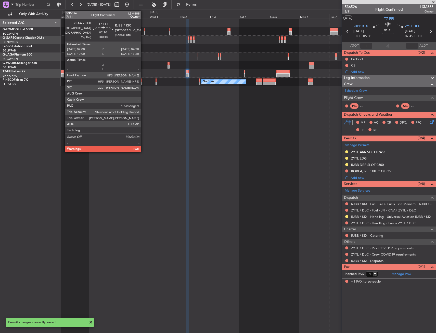
click at [62, 74] on div at bounding box center [62, 75] width 3 height 4
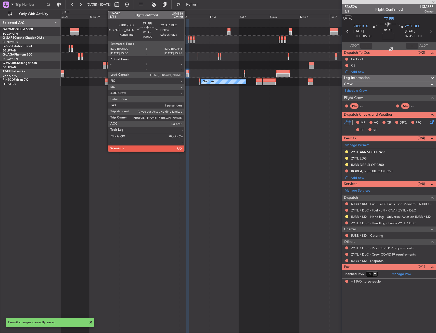
type input "+00:10"
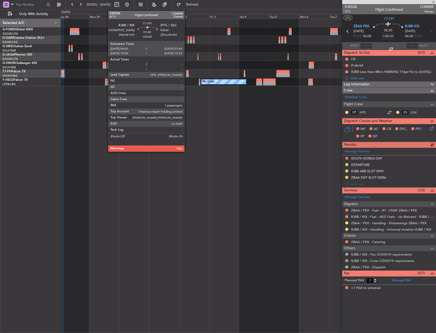
click at [187, 72] on div at bounding box center [187, 72] width 2 height 4
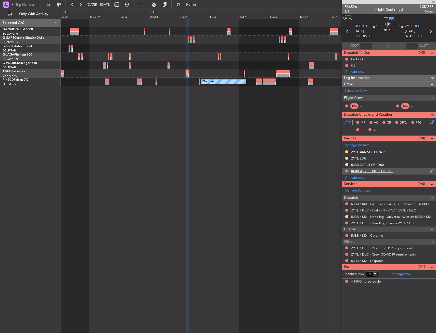
click at [379, 171] on div "KOREA, REPUBLIC OF OVF" at bounding box center [372, 171] width 42 height 4
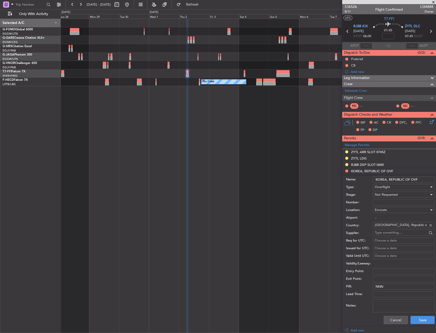
drag, startPoint x: 411, startPoint y: 181, endPoint x: 356, endPoint y: 184, distance: 54.4
click at [356, 184] on form "Name: KOREA, REPUBLIC OF OVF Type: Overflight Stage: Not Requested Number: Loca…" at bounding box center [389, 251] width 94 height 152
type input "SOUTH KOREA OVF"
click at [418, 322] on button "Save" at bounding box center [422, 320] width 24 height 8
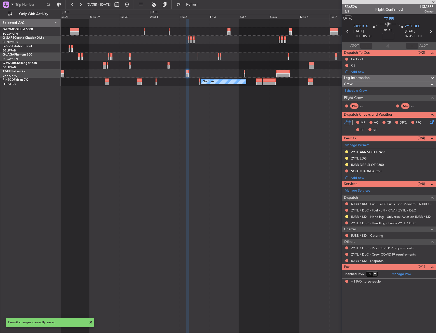
click at [391, 36] on input at bounding box center [388, 36] width 12 height 6
type input "+00:10"
click at [374, 77] on div "Leg Information" at bounding box center [389, 78] width 94 height 6
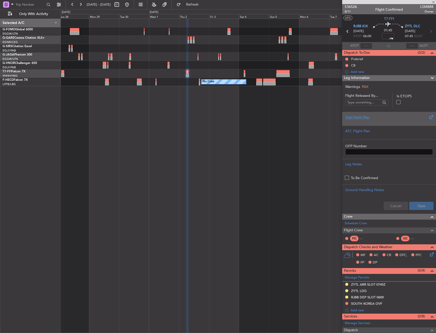
click at [380, 116] on div "Trial Flight Plan" at bounding box center [389, 117] width 88 height 5
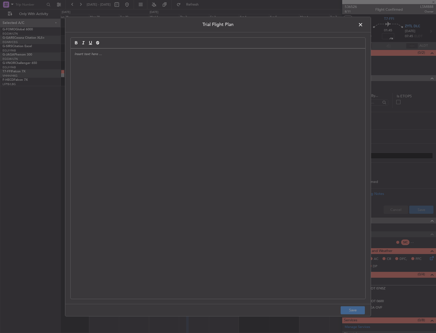
click at [167, 112] on div at bounding box center [218, 173] width 295 height 250
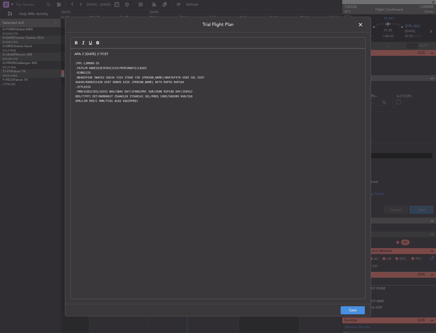
scroll to position [0, 0]
click at [353, 311] on button "Save" at bounding box center [352, 310] width 24 height 8
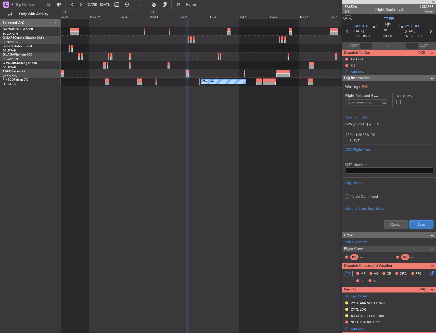
click at [419, 224] on button "Save" at bounding box center [421, 224] width 24 height 8
click at [367, 77] on span "Leg Information" at bounding box center [357, 78] width 26 height 6
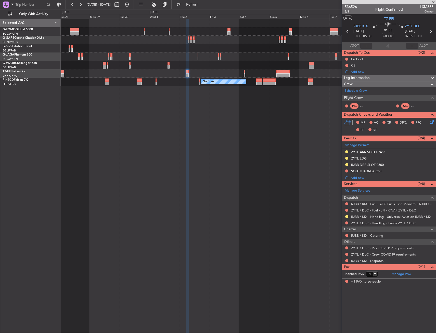
click at [348, 245] on div "ZYTL / DLC - Pax COVID19 requirements" at bounding box center [389, 248] width 94 height 6
click at [361, 223] on link "ZYTL / DLC - Handling - Fasco ZYTL / DLC" at bounding box center [383, 223] width 64 height 4
click at [245, 73] on div "Planned Maint Geneva (Cointrin)" at bounding box center [248, 73] width 375 height 8
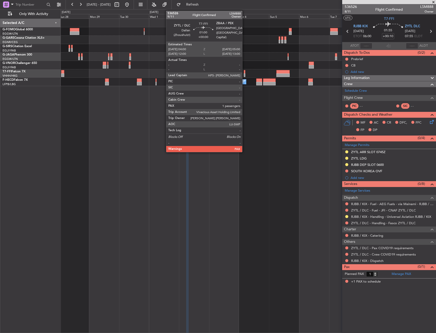
click at [244, 72] on div at bounding box center [244, 72] width 1 height 4
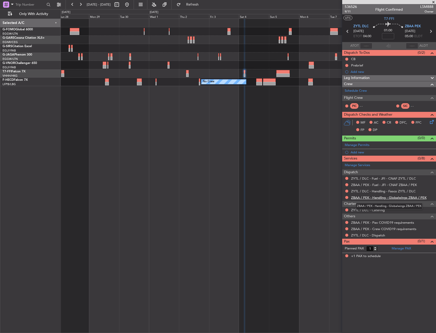
click at [397, 196] on link "ZBAA / PEK - Handling - Globalwings ZBAA / PEK" at bounding box center [388, 197] width 75 height 4
click at [433, 146] on span at bounding box center [431, 144] width 6 height 4
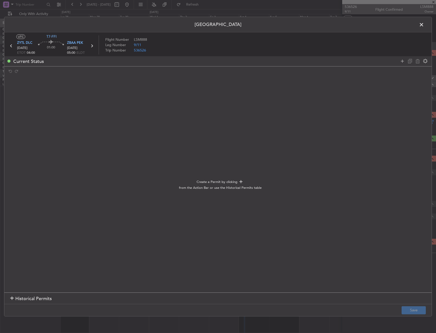
click at [401, 57] on div "Current Status" at bounding box center [217, 61] width 427 height 10
click at [401, 60] on icon at bounding box center [402, 61] width 6 height 6
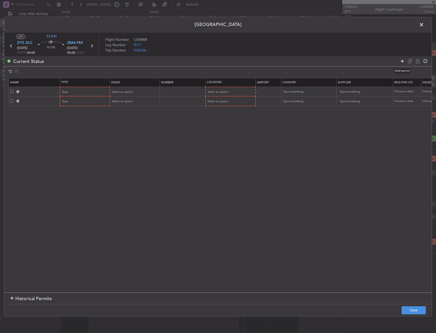
click at [401, 60] on icon at bounding box center [402, 61] width 6 height 6
drag, startPoint x: 401, startPoint y: 60, endPoint x: 358, endPoint y: 80, distance: 47.8
click at [399, 61] on icon at bounding box center [402, 61] width 6 height 6
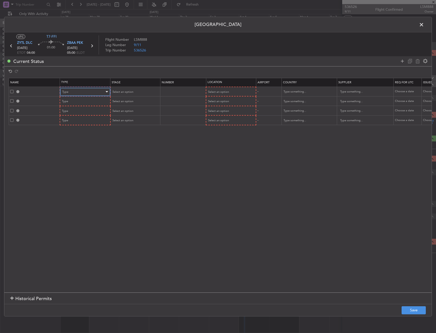
click at [85, 88] on div "Type" at bounding box center [83, 92] width 42 height 8
click at [73, 149] on span "CUSTOMS" at bounding box center [84, 146] width 45 height 8
click at [73, 91] on span "CUSTOMS" at bounding box center [69, 92] width 14 height 4
click at [75, 156] on span "Ferry Flight" at bounding box center [84, 156] width 45 height 8
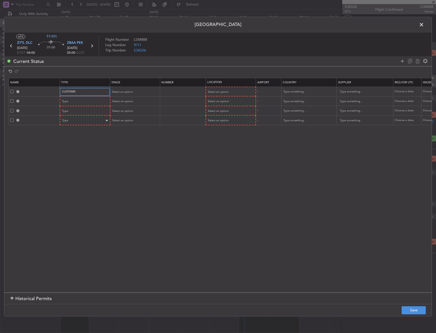
scroll to position [36, 0]
click at [78, 91] on div "Ferry Flight" at bounding box center [83, 92] width 42 height 8
click at [79, 119] on span "Departure" at bounding box center [84, 122] width 45 height 8
click at [212, 93] on span "Select an option" at bounding box center [218, 92] width 21 height 4
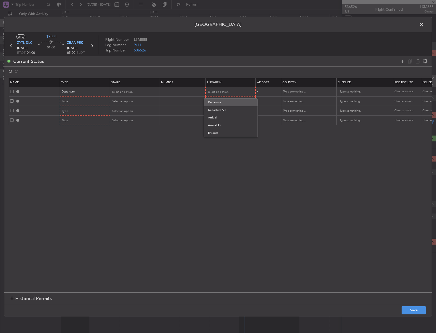
click at [218, 102] on span "Departure" at bounding box center [230, 103] width 45 height 8
click at [74, 100] on div "Type" at bounding box center [83, 102] width 42 height 8
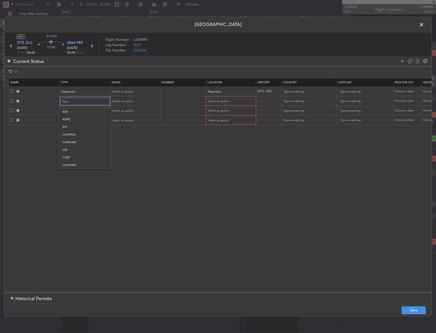
scroll to position [78, 0]
drag, startPoint x: 76, startPoint y: 156, endPoint x: 78, endPoint y: 152, distance: 4.0
click at [76, 155] on span "Landing" at bounding box center [84, 157] width 45 height 8
click at [225, 101] on span "Select an option" at bounding box center [218, 101] width 21 height 4
click at [223, 129] on span "Arrival" at bounding box center [230, 127] width 45 height 8
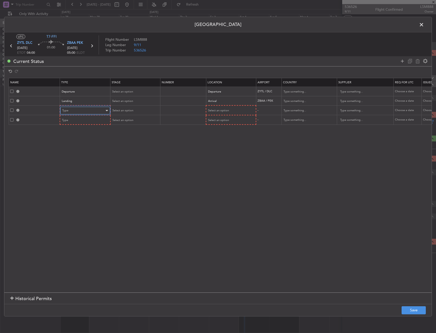
click at [85, 110] on div "Type" at bounding box center [83, 111] width 42 height 8
click at [77, 156] on span "Slot" at bounding box center [84, 159] width 45 height 8
click at [82, 120] on div "Type" at bounding box center [83, 120] width 42 height 8
click at [79, 170] on span "Slot" at bounding box center [84, 169] width 45 height 8
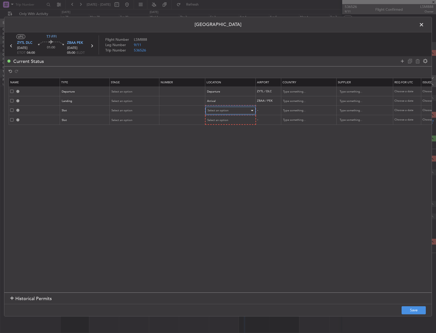
click at [231, 109] on div "Select an option" at bounding box center [228, 111] width 42 height 8
click at [230, 122] on span "Departure" at bounding box center [230, 121] width 45 height 8
click at [228, 116] on div "Select an option" at bounding box center [228, 120] width 42 height 8
click at [222, 148] on span "Arrival" at bounding box center [230, 146] width 45 height 8
click at [127, 92] on span "Select an option" at bounding box center [122, 92] width 21 height 4
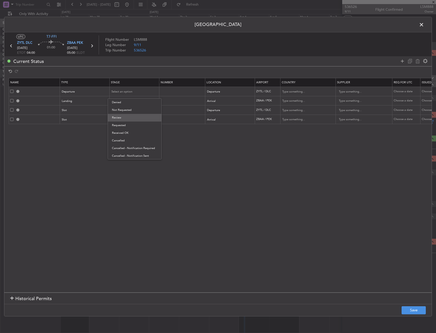
click at [124, 118] on span "Review" at bounding box center [134, 118] width 45 height 8
click at [127, 90] on div "Review" at bounding box center [133, 92] width 42 height 8
click at [128, 126] on span "Requested" at bounding box center [134, 126] width 45 height 8
click at [130, 101] on span "Select an option" at bounding box center [122, 101] width 21 height 4
click at [127, 135] on span "Requested" at bounding box center [134, 135] width 45 height 8
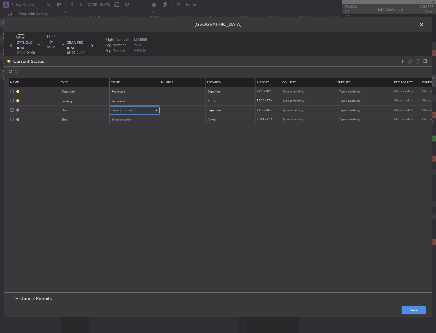
click at [125, 111] on span "Select an option" at bounding box center [122, 110] width 21 height 4
click at [127, 144] on span "Requested" at bounding box center [134, 144] width 45 height 8
click at [129, 119] on span "Select an option" at bounding box center [122, 120] width 21 height 4
click at [132, 153] on span "Requested" at bounding box center [134, 153] width 45 height 8
click at [419, 311] on button "Save" at bounding box center [413, 310] width 24 height 8
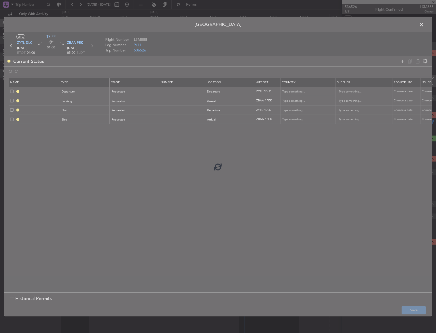
type input "DEPARTURE"
type input "China"
type input "NNN"
type input "3"
type input "ZBAA LDG"
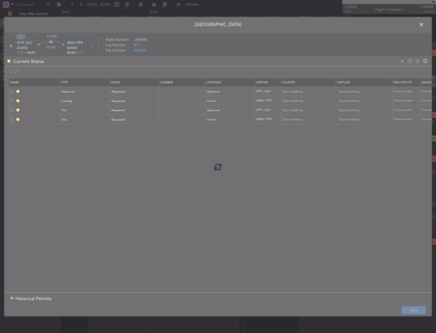
type input "China"
type input "NNN"
type input "3"
type input "ZYTL DEP SLOT"
type input "China"
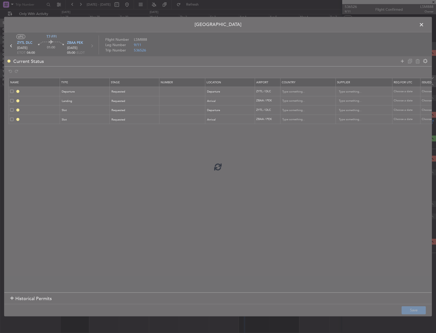
type input "NNN"
type input "3"
type input "ZBAA ARR SLOT"
type input "China"
type input "NNN"
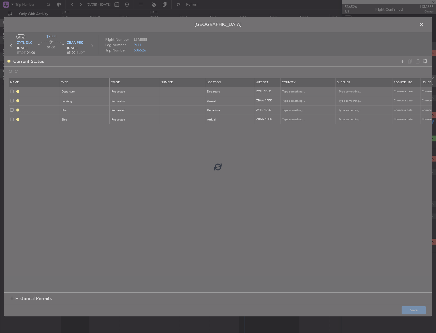
type input "3"
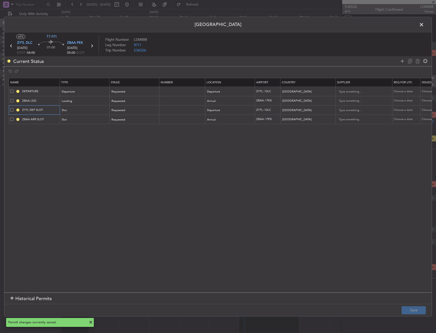
click at [49, 111] on input "ZYTL DEP SLOT" at bounding box center [40, 110] width 38 height 4
type input "ZYTL DEP SLOT 0400Z"
click at [53, 117] on input "ZBAA ARR SLOT" at bounding box center [40, 119] width 38 height 4
type input "ZBAA ARR SLOT 0500Z"
click at [416, 307] on button "Save" at bounding box center [413, 310] width 24 height 8
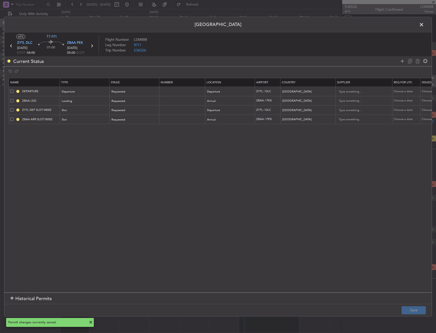
click at [424, 23] on span at bounding box center [424, 26] width 0 height 10
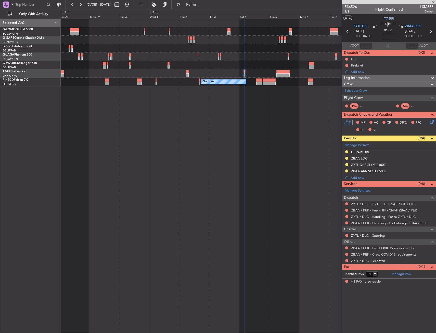
click at [348, 245] on div "ZBAA / PEK - Pax COVID19 requirements" at bounding box center [389, 248] width 94 height 6
click at [346, 247] on button at bounding box center [346, 247] width 3 height 3
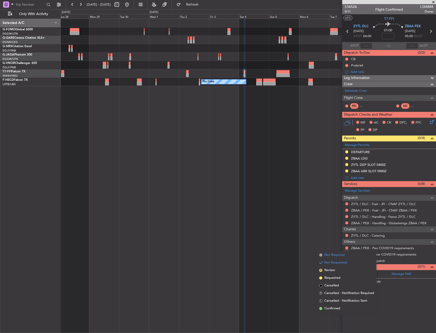
click at [326, 256] on span "Not Required" at bounding box center [334, 255] width 20 height 5
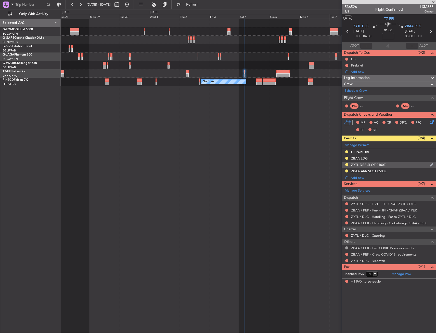
click at [345, 163] on div at bounding box center [347, 165] width 4 height 4
click at [347, 166] on mat-tooltip-component "Requested" at bounding box center [346, 173] width 23 height 14
click at [346, 164] on button at bounding box center [346, 164] width 3 height 3
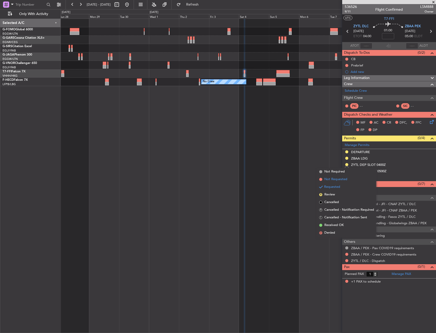
click at [339, 179] on span "Not Requested" at bounding box center [335, 179] width 23 height 5
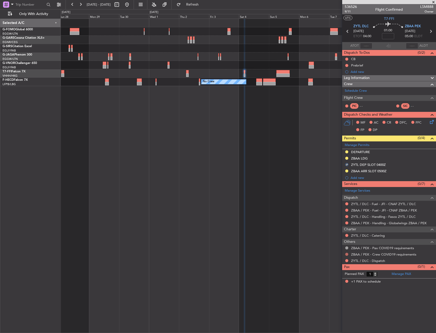
click at [346, 255] on button at bounding box center [346, 254] width 3 height 3
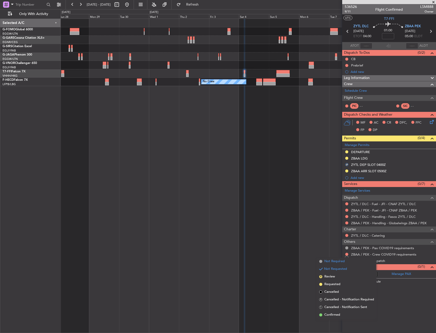
click at [333, 259] on span "Not Required" at bounding box center [334, 261] width 20 height 5
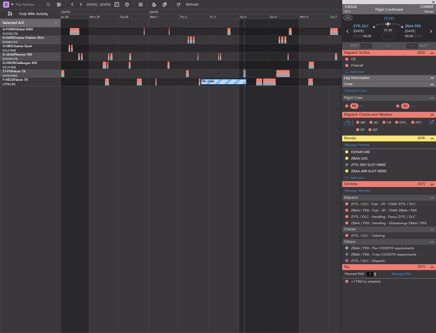
click at [345, 260] on button at bounding box center [346, 260] width 3 height 3
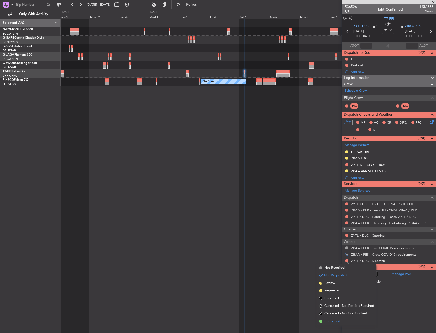
click at [328, 319] on span "Confirmed" at bounding box center [332, 321] width 16 height 5
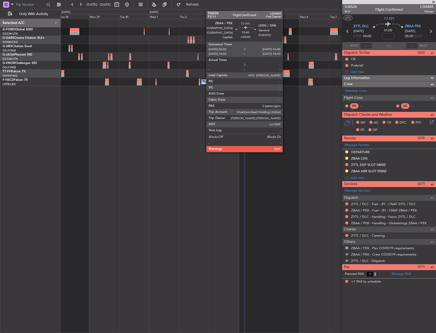
click at [285, 73] on div at bounding box center [283, 72] width 14 height 4
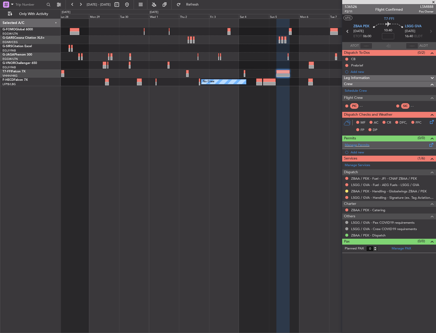
click at [432, 143] on span at bounding box center [431, 144] width 6 height 4
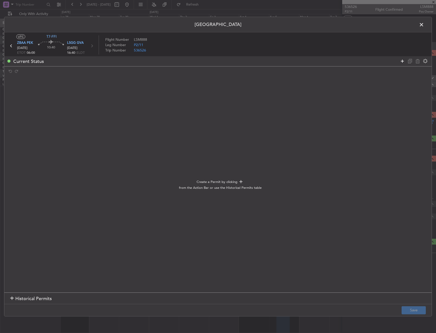
click at [402, 61] on icon at bounding box center [402, 61] width 6 height 6
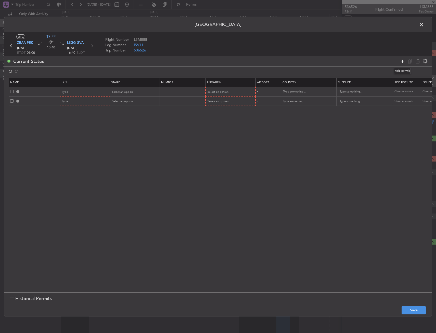
click at [402, 61] on icon at bounding box center [402, 61] width 6 height 6
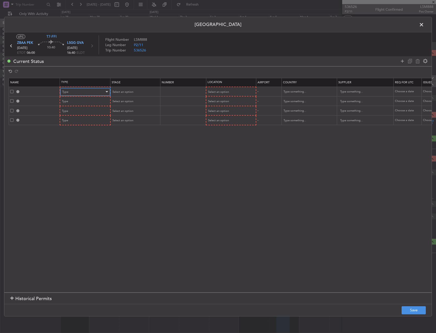
click at [67, 90] on span "Type" at bounding box center [65, 92] width 6 height 4
click at [73, 144] on span "Landing" at bounding box center [84, 147] width 45 height 8
click at [81, 90] on div "Landing" at bounding box center [83, 92] width 42 height 8
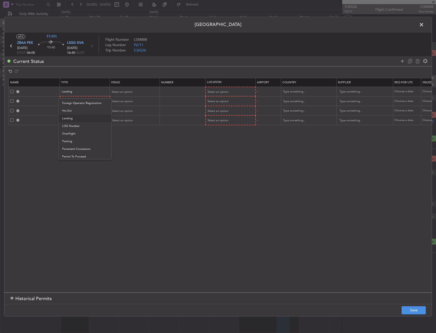
click at [149, 146] on div at bounding box center [218, 166] width 436 height 333
click at [80, 104] on div "Type" at bounding box center [83, 102] width 42 height 8
click at [77, 164] on span "Departure" at bounding box center [84, 163] width 45 height 8
click at [74, 109] on div "Type" at bounding box center [83, 111] width 42 height 8
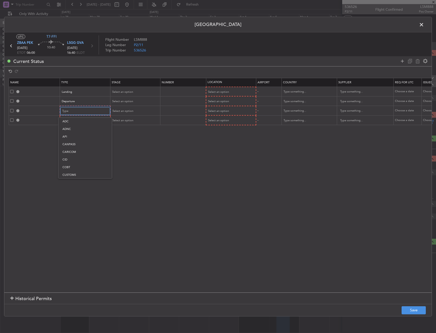
scroll to position [153, 0]
click at [73, 160] on span "Slot" at bounding box center [84, 159] width 45 height 8
click at [75, 124] on div "Type" at bounding box center [83, 121] width 42 height 8
click at [72, 169] on span "PPR" at bounding box center [84, 172] width 45 height 8
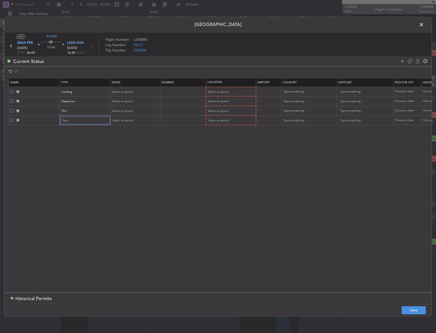
scroll to position [128, 0]
click at [224, 91] on span "Select an option" at bounding box center [217, 92] width 21 height 4
click at [223, 117] on span "Arrival" at bounding box center [230, 118] width 45 height 8
click at [222, 101] on span "Select an option" at bounding box center [217, 101] width 21 height 4
click at [222, 111] on span "Departure" at bounding box center [230, 112] width 45 height 8
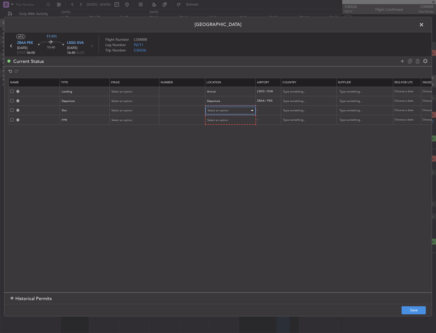
click at [221, 107] on div "Select an option" at bounding box center [228, 111] width 42 height 8
click at [422, 23] on div at bounding box center [218, 166] width 436 height 333
click at [424, 25] on span at bounding box center [424, 26] width 0 height 10
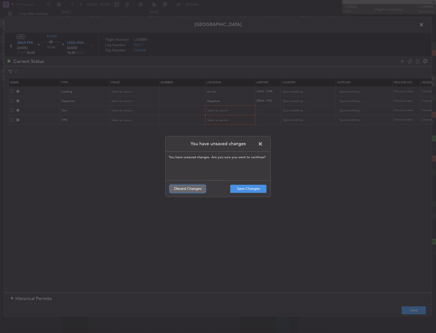
click at [189, 190] on button "Discard Changes" at bounding box center [187, 189] width 36 height 8
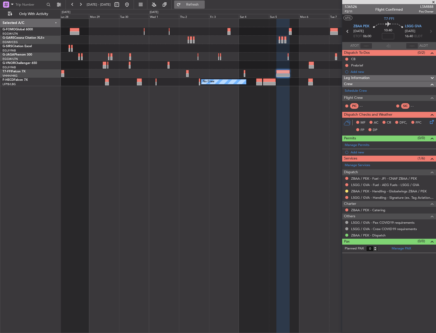
click at [203, 6] on span "Refresh" at bounding box center [192, 5] width 21 height 4
click at [243, 73] on div "Planned Maint Geneva (Cointrin)" at bounding box center [248, 73] width 375 height 8
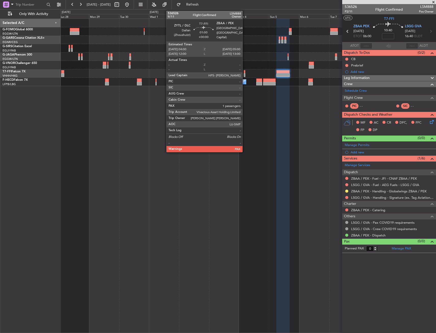
click at [245, 72] on div at bounding box center [244, 72] width 1 height 4
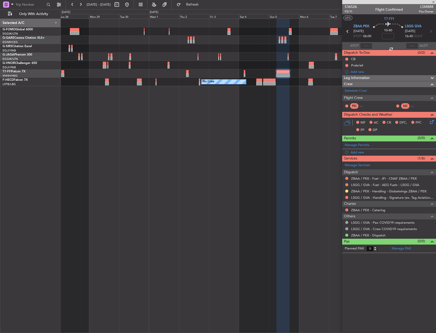
type input "1"
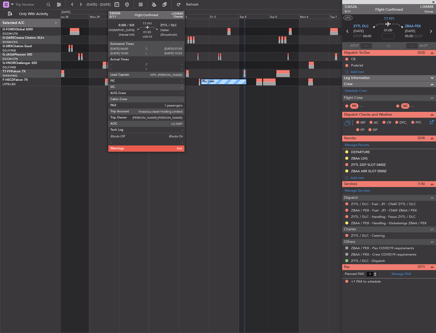
click at [187, 73] on div at bounding box center [187, 72] width 3 height 4
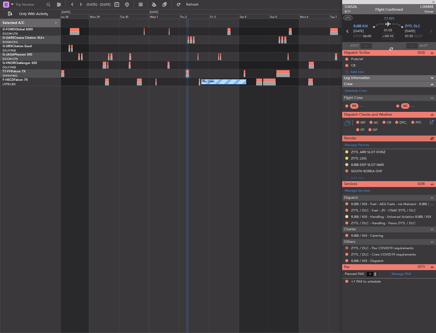
click at [347, 247] on button at bounding box center [346, 247] width 3 height 3
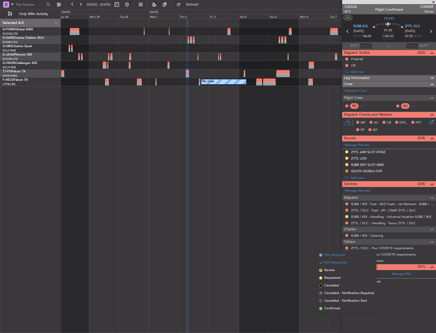
click at [328, 255] on span "Not Required" at bounding box center [334, 255] width 20 height 5
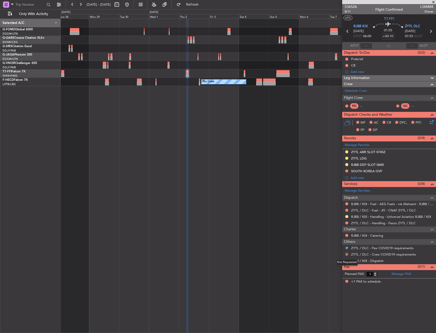
drag, startPoint x: 348, startPoint y: 254, endPoint x: 334, endPoint y: 258, distance: 13.8
click at [347, 254] on button at bounding box center [346, 254] width 3 height 3
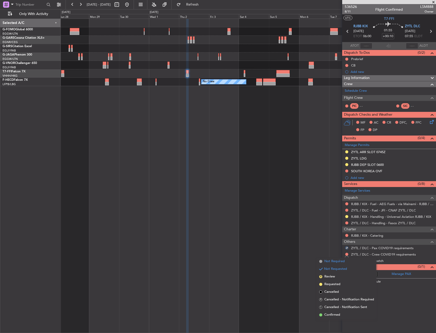
click at [320, 258] on li "Not Required" at bounding box center [346, 262] width 59 height 8
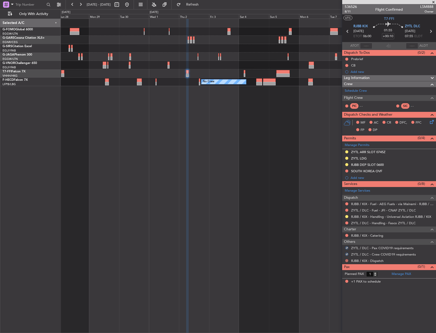
click at [346, 260] on button at bounding box center [346, 260] width 3 height 3
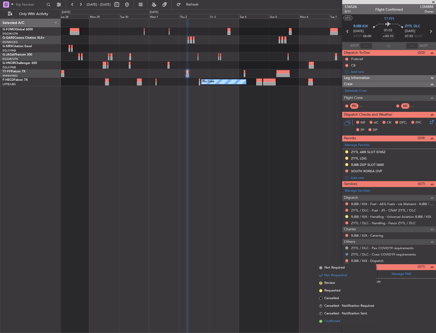
click at [332, 318] on li "Confirmed" at bounding box center [346, 322] width 59 height 8
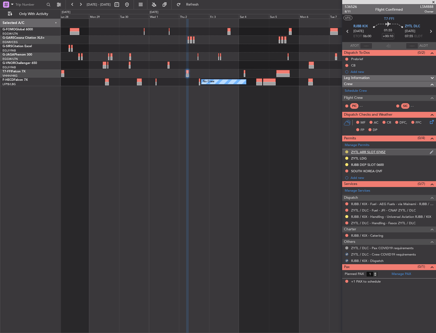
click at [347, 151] on button at bounding box center [346, 151] width 3 height 3
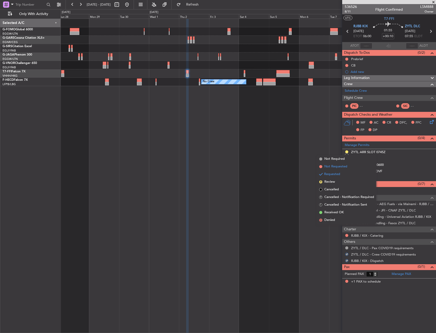
click at [341, 167] on span "Not Requested" at bounding box center [335, 166] width 23 height 5
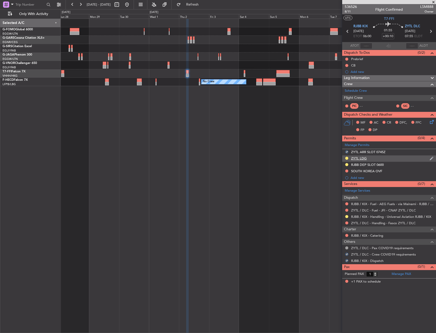
click at [348, 158] on div at bounding box center [347, 158] width 4 height 4
click at [346, 159] on button at bounding box center [346, 158] width 3 height 3
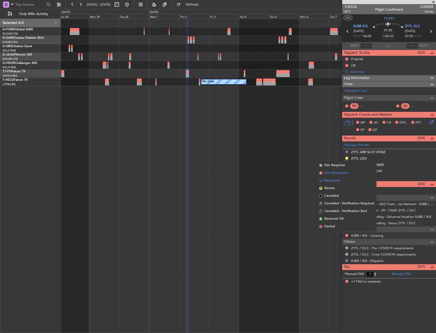
click at [339, 176] on li "Not Requested" at bounding box center [346, 173] width 59 height 8
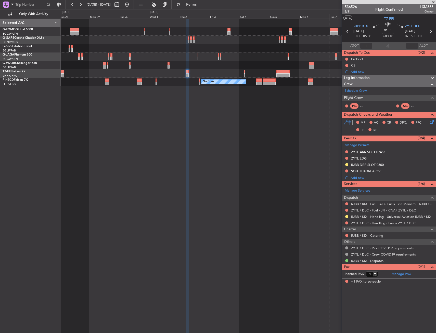
click at [312, 116] on div "Planned Maint Geneva (Cointrin) No Crew No Crew No Crew No Crew Planned Maint P…" at bounding box center [248, 176] width 375 height 314
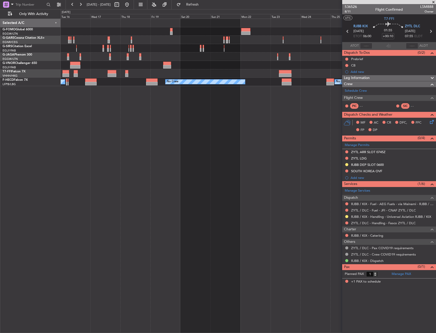
click at [336, 120] on div "Planned Maint London (Farnborough) Planned Maint Tianjin (Binhai) No Crew No Cr…" at bounding box center [248, 176] width 375 height 314
click at [305, 117] on div "Planned Maint London (Farnborough) Planned Maint Tianjin (Binhai) No Crew No Cr…" at bounding box center [248, 176] width 375 height 314
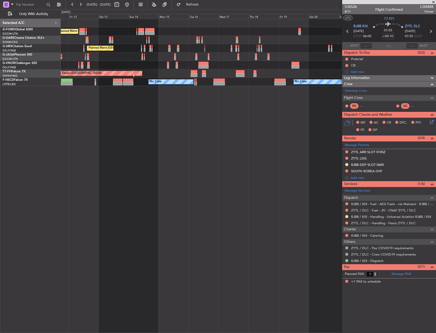
click at [269, 113] on div "Planned Maint London (Luton) Unplanned Maint Chester Planned Maint London (Farn…" at bounding box center [248, 176] width 375 height 314
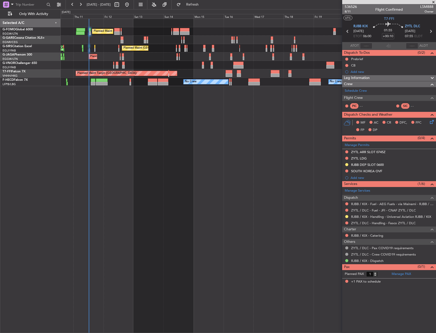
click at [35, 124] on div "Planned Maint London (Luton) Unplanned Maint Chester Planned Maint London (Farn…" at bounding box center [218, 171] width 436 height 324
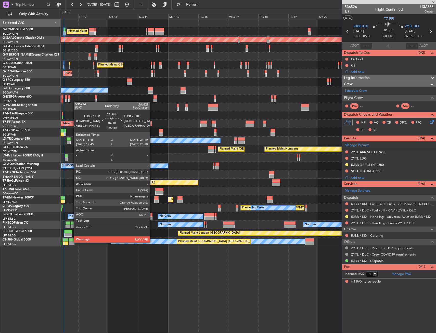
click at [71, 242] on div at bounding box center [72, 244] width 6 height 4
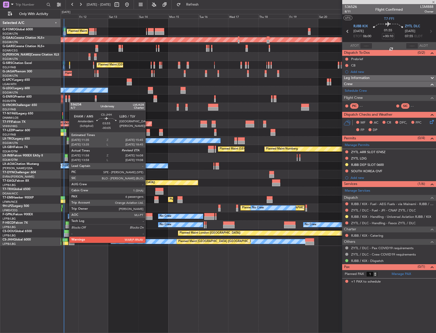
type input "+00:15"
type input "0"
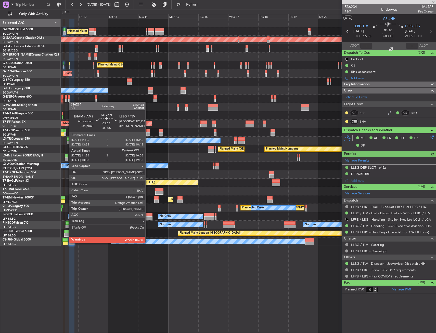
click at [67, 242] on div at bounding box center [65, 244] width 5 height 4
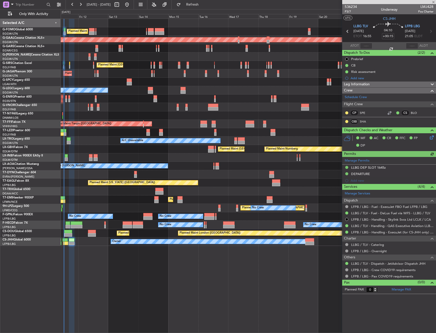
type input "-00:05"
type input "12:08"
type input "6"
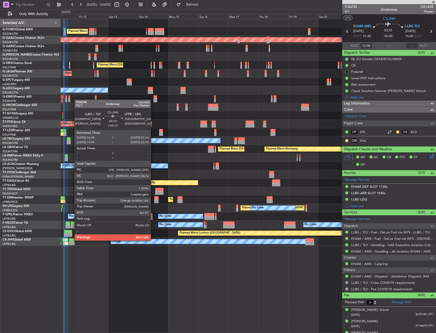
click at [72, 240] on div at bounding box center [72, 240] width 6 height 4
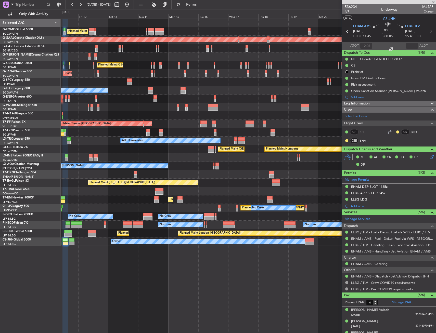
type input "+00:15"
type input "0"
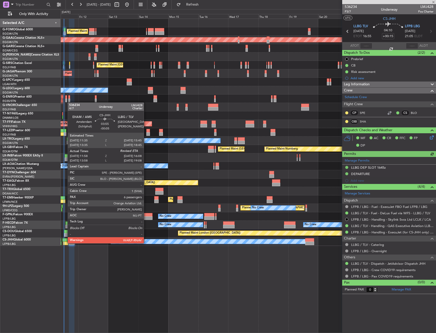
click at [65, 243] on div at bounding box center [65, 244] width 5 height 4
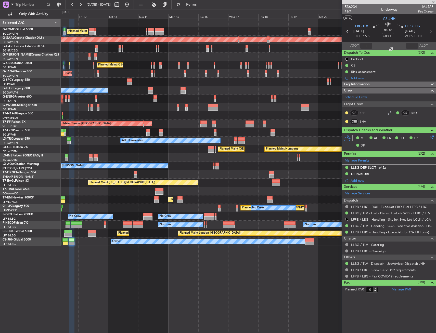
type input "-00:05"
type input "12:08"
type input "6"
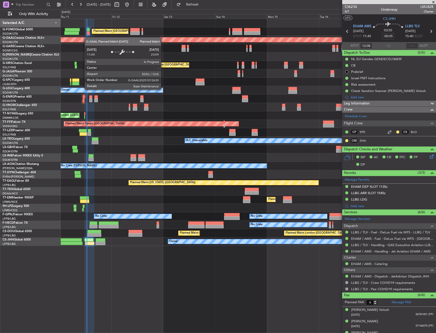
click at [106, 40] on div "Planned Maint Dusseldorf" at bounding box center [248, 40] width 375 height 8
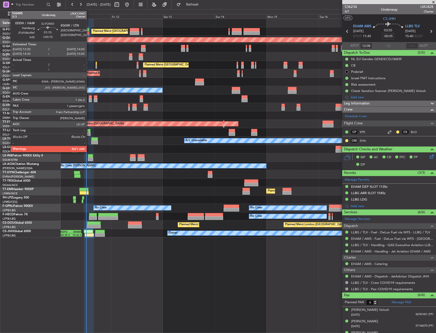
click at [89, 30] on div at bounding box center [87, 30] width 3 height 4
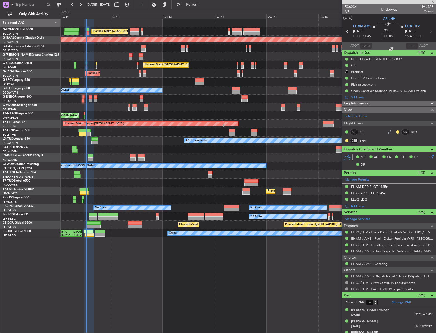
type input "+00:15"
type input "1"
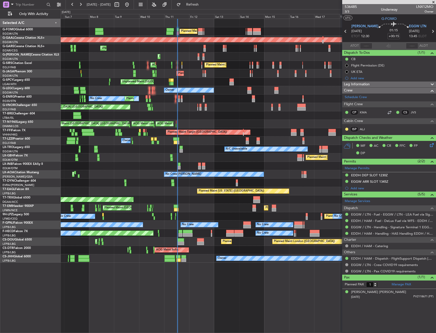
click at [205, 106] on div "Planned Maint [GEOGRAPHIC_DATA] ([GEOGRAPHIC_DATA])" at bounding box center [248, 107] width 375 height 8
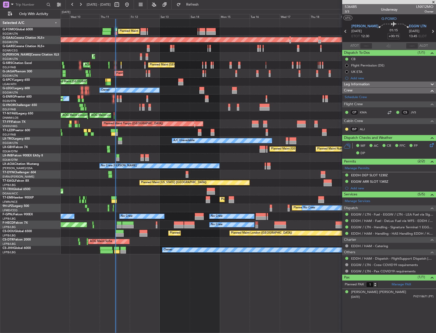
click at [120, 175] on div "Planned Maint London (Luton) Planned Maint London (Luton) Planned Maint Dusseld…" at bounding box center [248, 136] width 375 height 235
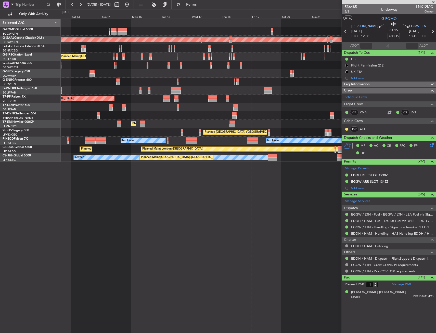
click at [328, 104] on div "Planned Maint London (Luton) Planned Maint Dusseldorf Planned Maint London (Far…" at bounding box center [248, 90] width 375 height 143
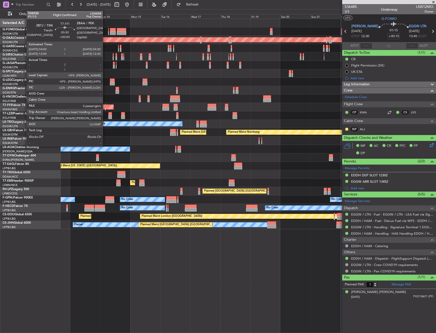
click at [105, 107] on div at bounding box center [105, 106] width 1 height 4
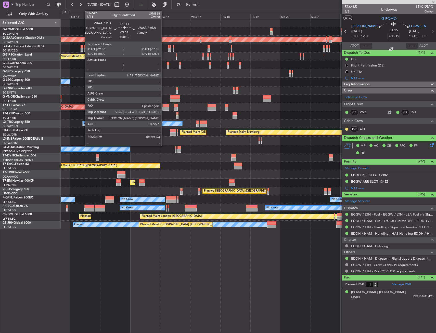
click at [164, 106] on div at bounding box center [165, 106] width 6 height 4
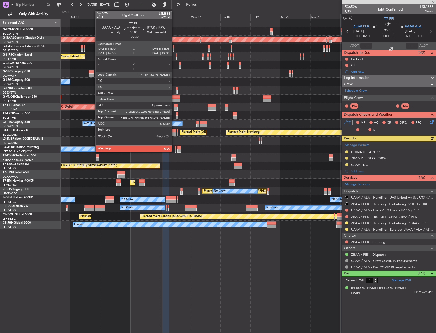
click at [174, 107] on div at bounding box center [176, 106] width 4 height 4
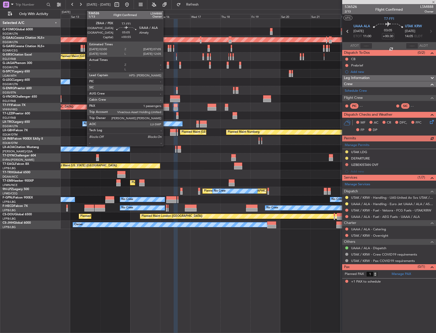
click at [165, 108] on div at bounding box center [165, 109] width 6 height 4
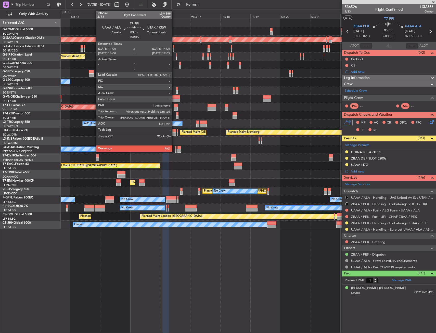
click at [174, 107] on div at bounding box center [176, 106] width 4 height 4
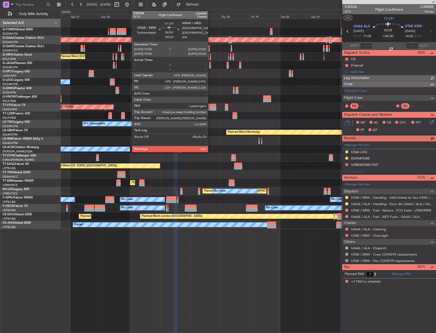
click at [210, 106] on div at bounding box center [211, 106] width 9 height 4
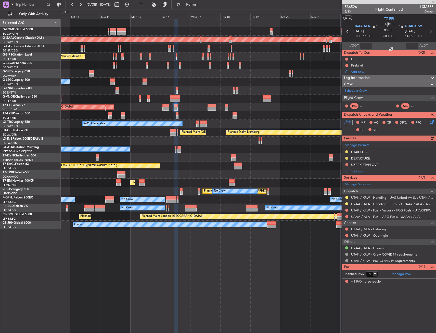
type input "-00:25"
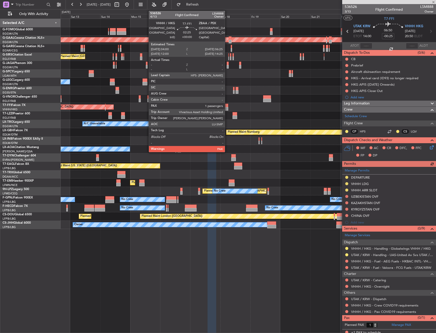
click at [227, 106] on div at bounding box center [226, 106] width 3 height 4
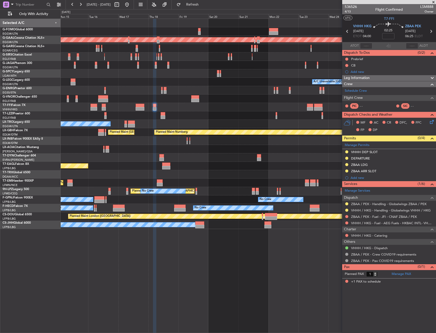
click at [199, 109] on div "Planned Maint Tianjin ([GEOGRAPHIC_DATA])" at bounding box center [248, 107] width 375 height 8
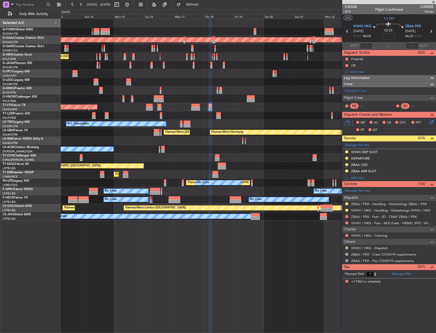
click at [220, 111] on div "Planned Maint Tianjin ([GEOGRAPHIC_DATA])" at bounding box center [248, 107] width 375 height 8
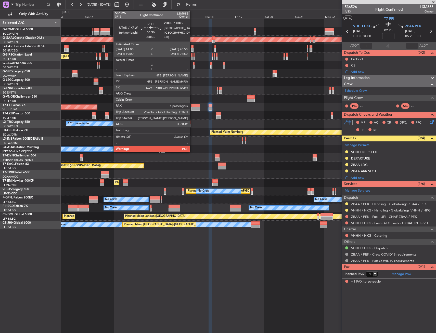
click at [192, 106] on div at bounding box center [195, 106] width 9 height 4
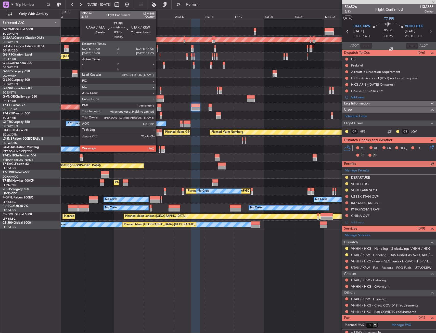
click at [158, 109] on div at bounding box center [159, 109] width 4 height 4
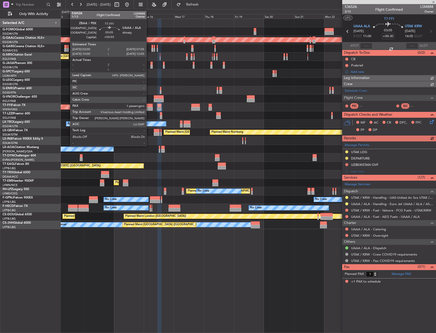
click at [149, 108] on div at bounding box center [149, 109] width 6 height 4
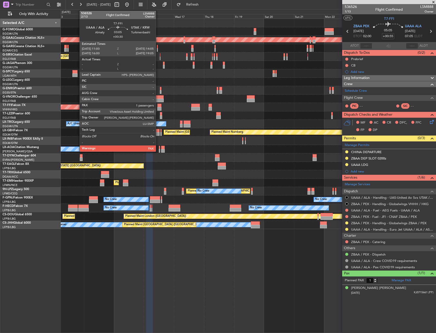
click at [158, 108] on div at bounding box center [159, 109] width 4 height 4
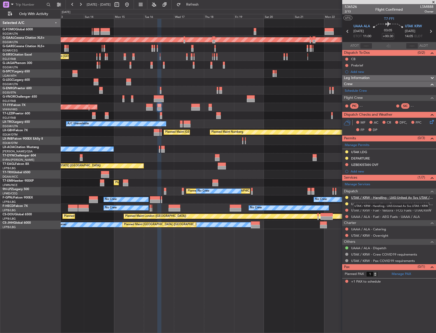
click at [374, 197] on link "UTAK / KRW - Handling - UAS-United Av Svs UTAK / KRW" at bounding box center [392, 197] width 82 height 4
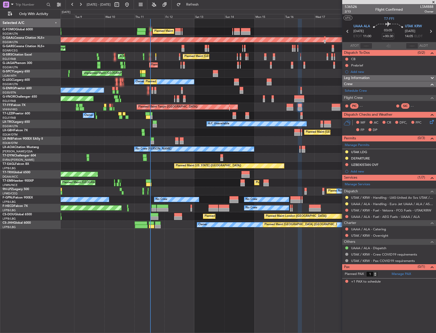
click at [317, 80] on div "Planned Maint London (Luton) Planned Maint London (Luton) Planned Maint Dusseld…" at bounding box center [248, 124] width 375 height 210
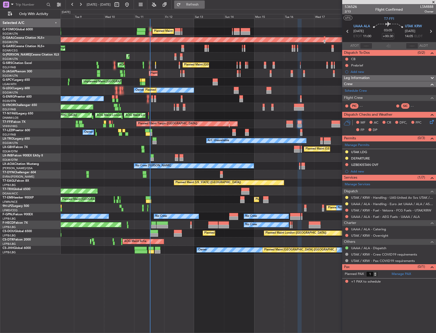
click at [191, 4] on button "Refresh" at bounding box center [189, 5] width 31 height 8
drag, startPoint x: 387, startPoint y: 75, endPoint x: 387, endPoint y: 81, distance: 5.1
click at [387, 75] on div "Leg Information" at bounding box center [389, 78] width 94 height 6
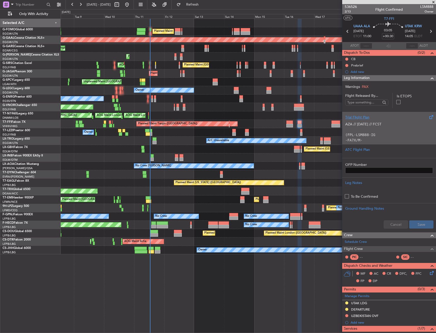
click at [379, 121] on div "AZA // 11SEP // FCST (FPL-LSM888-IG -FA7X/M-SBDE1E2E3FGHIJ3J4J7M3P2RWXYZ/LB1D1 …" at bounding box center [389, 131] width 88 height 22
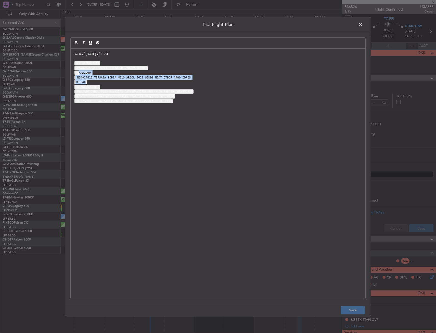
drag, startPoint x: 82, startPoint y: 74, endPoint x: 119, endPoint y: 81, distance: 37.0
click at [120, 80] on div "AZA // 11SEP // FCST (FPL-LSM888-IG -FA7X/M-SBDE1E2E3FGHIJ3J4J7M3P2RWXYZ/LB1D1 …" at bounding box center [218, 173] width 295 height 250
click at [87, 83] on p "TER34A" at bounding box center [217, 82] width 287 height 5
drag, startPoint x: 75, startPoint y: 77, endPoint x: 200, endPoint y: 79, distance: 125.4
click at [200, 79] on p "-N0491F410 TIPSA1A TIPSA M610 ARBOL Z621 GENDI N147 OTBOR A480 IDRIS" at bounding box center [217, 77] width 287 height 5
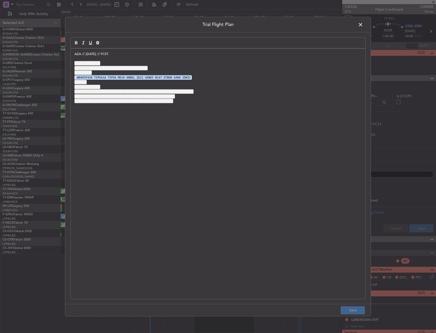
copy code "-N0491F410 TIPSA1A TIPSA M610 ARBOL Z621 GENDI N147 OTBOR A480 IDRIS"
drag, startPoint x: 87, startPoint y: 81, endPoint x: 82, endPoint y: 77, distance: 6.2
click at [87, 81] on p "TER34A" at bounding box center [217, 82] width 287 height 5
drag, startPoint x: 76, startPoint y: 75, endPoint x: 140, endPoint y: 95, distance: 66.4
click at [140, 95] on div "AZA // 11SEP // FCST (FPL-LSM888-IG -FA7X/M-SBDE1E2E3FGHIJ3J4J7M3P2RWXYZ/LB1D1 …" at bounding box center [218, 173] width 295 height 250
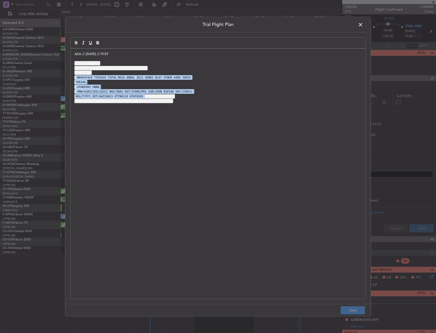
click at [113, 83] on p "TER34A" at bounding box center [217, 82] width 287 height 5
drag, startPoint x: 73, startPoint y: 76, endPoint x: 99, endPoint y: 81, distance: 26.9
click at [99, 81] on div "AZA // 11SEP // FCST (FPL-LSM888-IG -FA7X/M-SBDE1E2E3FGHIJ3J4J7M3P2RWXYZ/LB1D1 …" at bounding box center [218, 173] width 295 height 250
copy div "-N0491F410 TIPSA1A TIPSA M610 ARBOL Z621 GENDI N147 OTBOR A480 IDRIS TER34A"
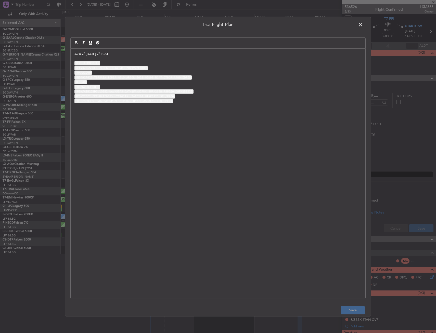
drag, startPoint x: 363, startPoint y: 24, endPoint x: 364, endPoint y: 28, distance: 3.9
click at [363, 24] on span at bounding box center [363, 26] width 0 height 10
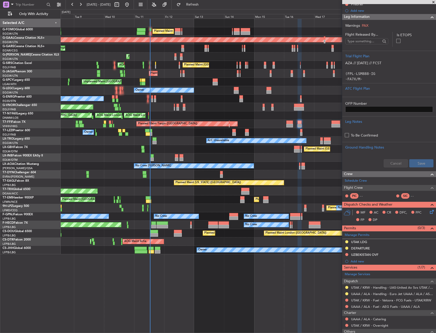
scroll to position [76, 0]
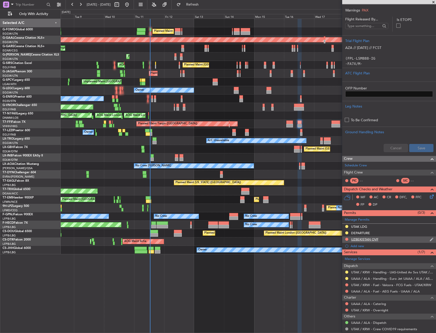
click at [375, 238] on div "UZBEKISTAN OVF" at bounding box center [364, 239] width 27 height 4
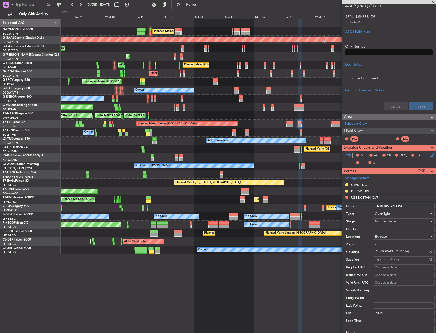
scroll to position [127, 0]
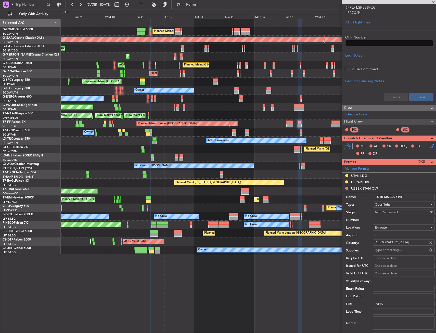
drag, startPoint x: 408, startPoint y: 196, endPoint x: 361, endPoint y: 197, distance: 47.2
click at [361, 197] on div "Name: UZBEKISTAN OVF" at bounding box center [390, 197] width 89 height 8
click at [259, 123] on div "Planned Maint London (Luton) Planned Maint London (Luton) Planned Maint Dusseld…" at bounding box center [248, 136] width 375 height 235
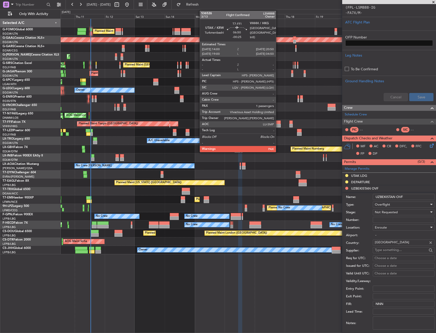
click at [278, 124] on div at bounding box center [276, 126] width 9 height 4
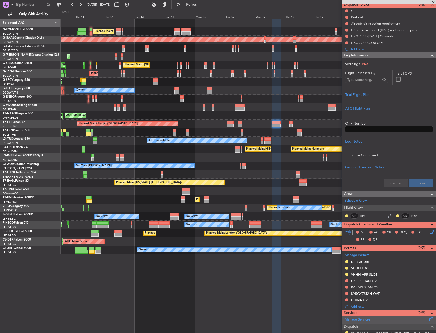
scroll to position [102, 0]
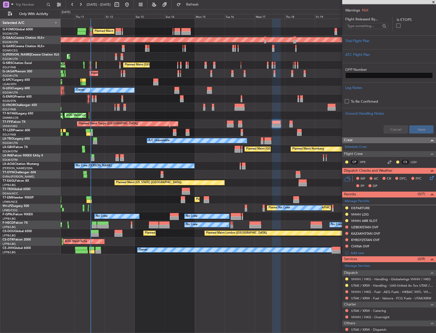
drag, startPoint x: 375, startPoint y: 227, endPoint x: 388, endPoint y: 227, distance: 12.5
click at [375, 227] on div "UZBEKISTAN OVF" at bounding box center [364, 227] width 27 height 4
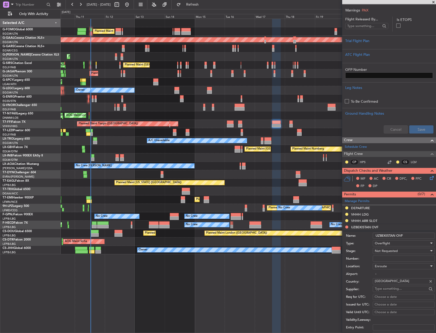
drag, startPoint x: 408, startPoint y: 238, endPoint x: 375, endPoint y: 239, distance: 33.2
click at [375, 239] on form "Name: UZBEKISTAN OVF Type: Overflight Stage: Not Requested Number: Location: En…" at bounding box center [389, 307] width 94 height 152
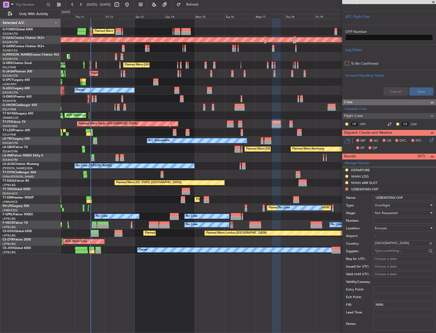
scroll to position [204, 0]
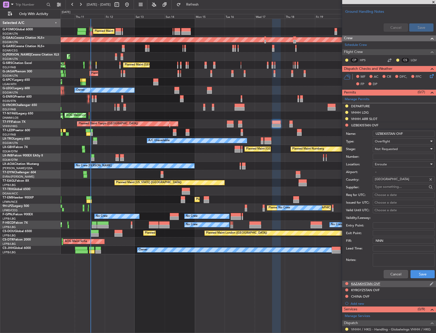
click at [363, 283] on div "KAZAKHSTAN OVF" at bounding box center [365, 284] width 29 height 4
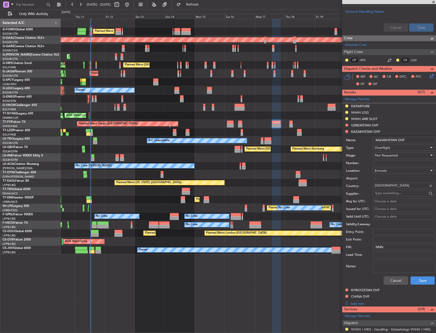
drag, startPoint x: 418, startPoint y: 139, endPoint x: 371, endPoint y: 145, distance: 47.8
click at [371, 144] on form "Name: KAZAKHSTAN OVF Type: Overflight Stage: Not Requested Number: Location: En…" at bounding box center [389, 211] width 94 height 152
click at [364, 292] on div "KYRGYZSTAN OVF" at bounding box center [365, 290] width 29 height 4
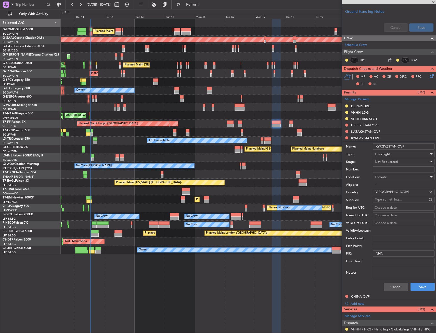
drag, startPoint x: 412, startPoint y: 146, endPoint x: 373, endPoint y: 150, distance: 39.2
click at [373, 150] on div "Name: KYRGYZSTAN OVF" at bounding box center [390, 147] width 89 height 8
click at [358, 295] on div "CHINA OVF" at bounding box center [360, 296] width 18 height 4
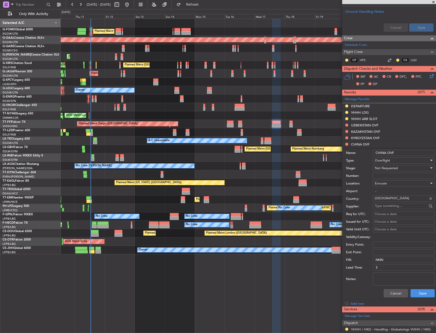
drag, startPoint x: 401, startPoint y: 152, endPoint x: 366, endPoint y: 156, distance: 35.4
click at [366, 156] on div "Name: CHINA OVF" at bounding box center [390, 153] width 89 height 8
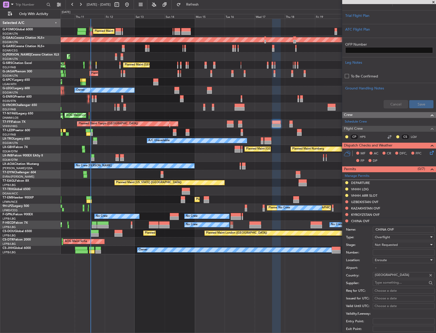
scroll to position [76, 0]
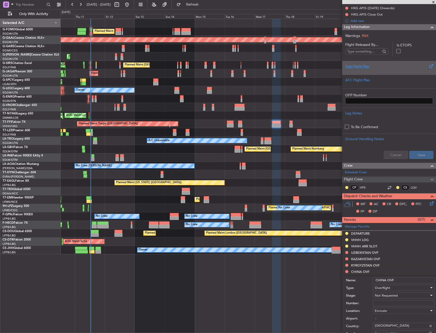
click at [379, 70] on div at bounding box center [389, 70] width 88 height 3
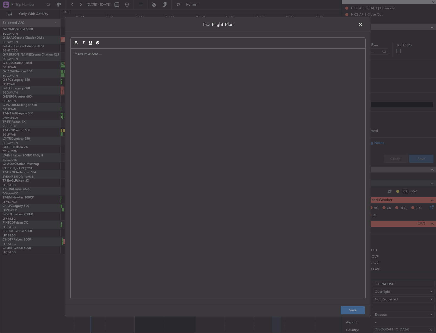
click at [363, 26] on span at bounding box center [363, 26] width 0 height 10
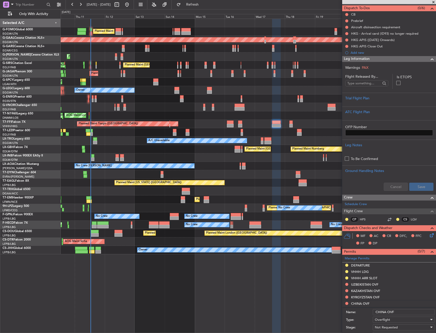
scroll to position [0, 0]
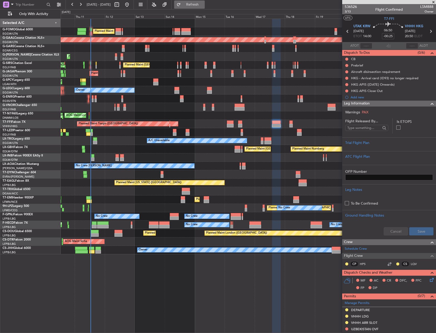
click at [197, 4] on button "Refresh" at bounding box center [189, 5] width 31 height 8
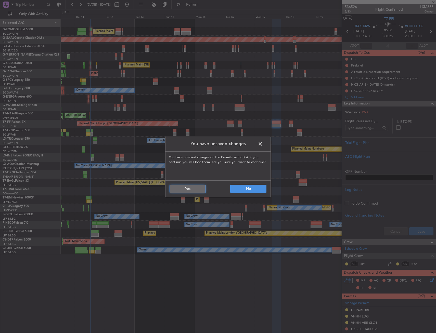
click at [198, 191] on button "Yes" at bounding box center [187, 189] width 36 height 8
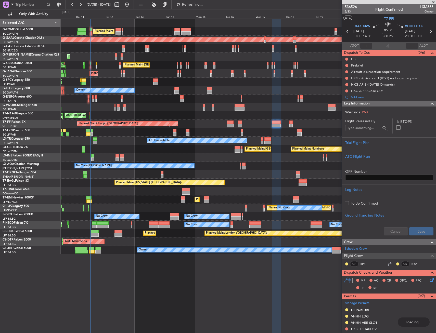
click at [367, 104] on span "Leg Information" at bounding box center [357, 104] width 26 height 6
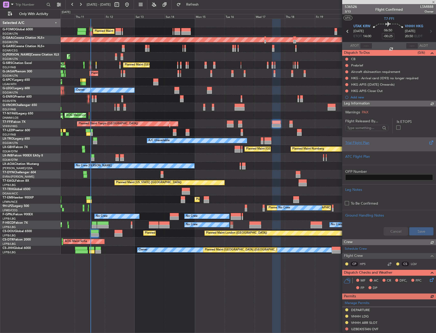
click at [371, 141] on div "Trial Flight Plan" at bounding box center [389, 142] width 88 height 5
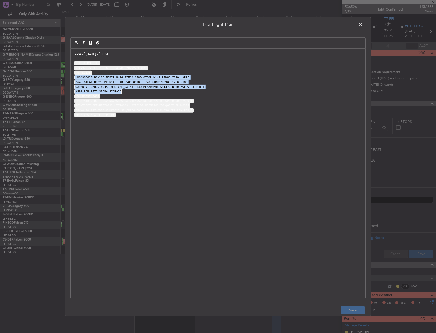
drag, startPoint x: 75, startPoint y: 78, endPoint x: 142, endPoint y: 92, distance: 68.8
click at [142, 92] on div "AZA // 11SEP // FCST (FPL-LSM888-IG -FA7X/M-SBDE1E2E3FGHIJ3J4J7M3P2RWXYZ/LB1D1 …" at bounding box center [218, 173] width 295 height 250
copy div "-N0490F410 BAK16D NEBIT B476 TIMGA A480 OTBOR N147 PIDWO Y720 LAPZE Z640 GILAT …"
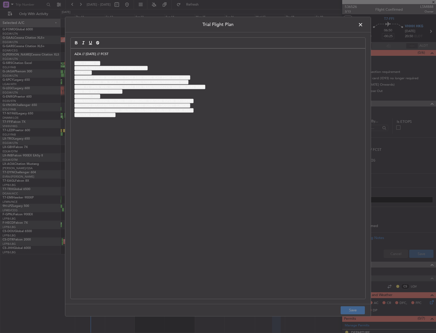
click at [363, 23] on span at bounding box center [363, 26] width 0 height 10
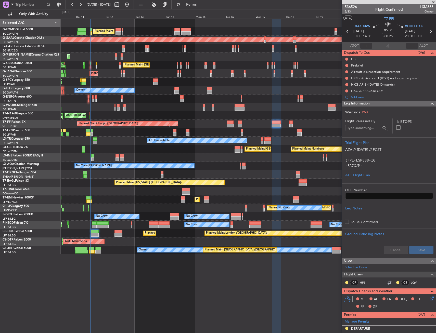
click at [393, 248] on div "Cancel Save" at bounding box center [389, 249] width 94 height 15
drag, startPoint x: 421, startPoint y: 103, endPoint x: 403, endPoint y: 115, distance: 22.1
click at [425, 103] on div at bounding box center [430, 104] width 10 height 6
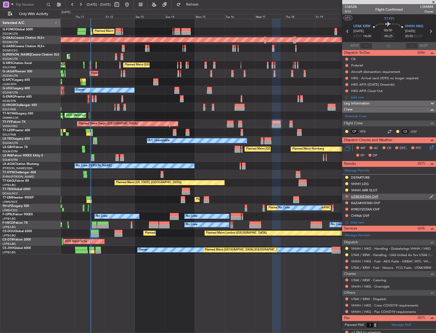
click at [347, 197] on button at bounding box center [346, 196] width 3 height 3
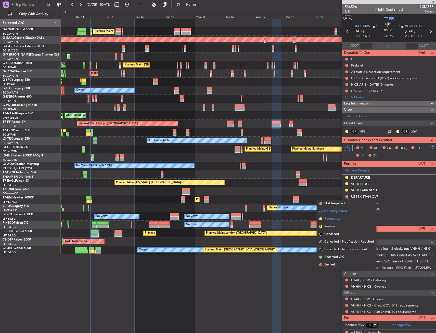
click at [343, 220] on li "Requested" at bounding box center [346, 219] width 59 height 8
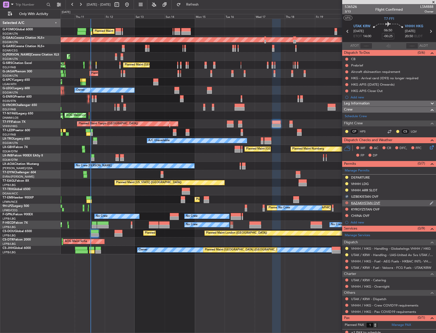
click at [347, 203] on button at bounding box center [346, 202] width 3 height 3
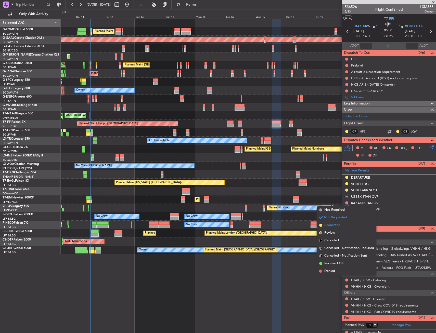
click at [340, 224] on span "Requested" at bounding box center [332, 225] width 16 height 5
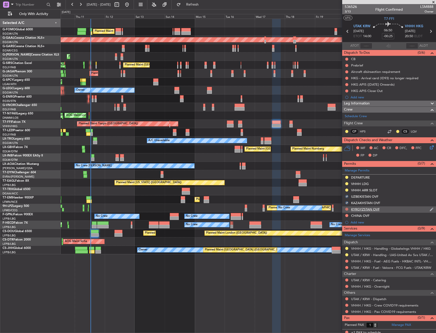
click at [347, 208] on button at bounding box center [346, 209] width 3 height 3
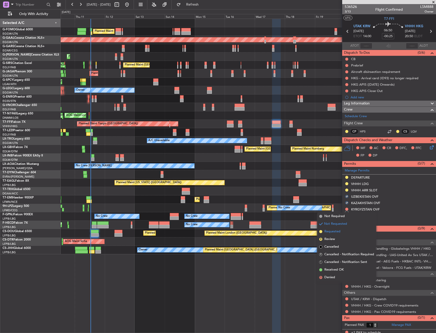
click at [338, 231] on span "Requested" at bounding box center [332, 231] width 16 height 5
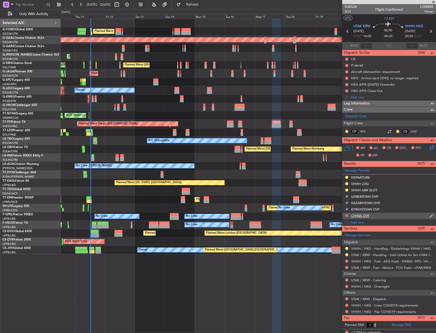
click at [346, 215] on button at bounding box center [346, 215] width 3 height 3
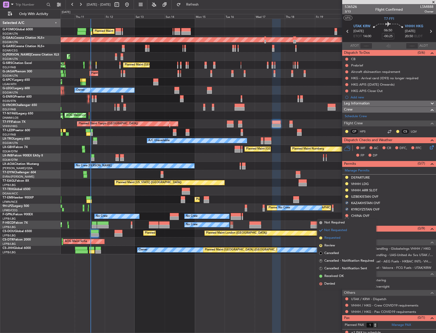
click at [335, 236] on span "Requested" at bounding box center [332, 237] width 16 height 5
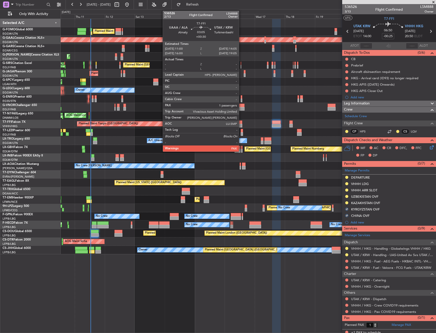
click at [241, 124] on div at bounding box center [240, 126] width 4 height 4
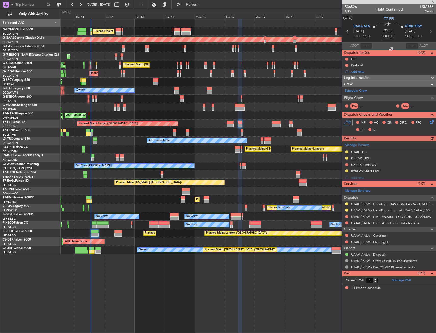
click at [347, 164] on div "Manage Permits UTAK LDG DEPARTURE UZBEKISTAN OVF KYRGYZSTAN OVF Add new" at bounding box center [389, 161] width 94 height 40
click at [347, 165] on button at bounding box center [346, 164] width 3 height 3
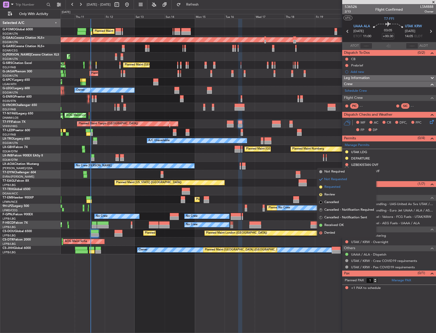
click at [345, 188] on li "Requested" at bounding box center [346, 187] width 59 height 8
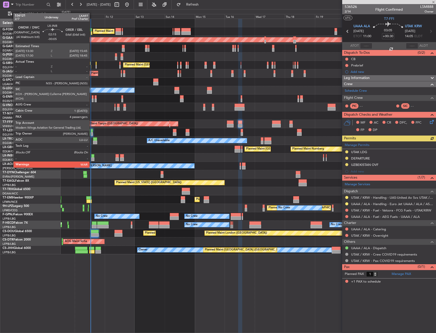
click at [92, 158] on div at bounding box center [92, 159] width 3 height 4
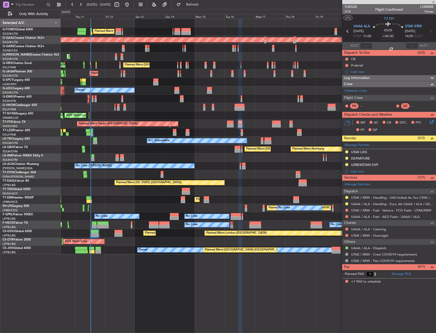
type input "-00:05"
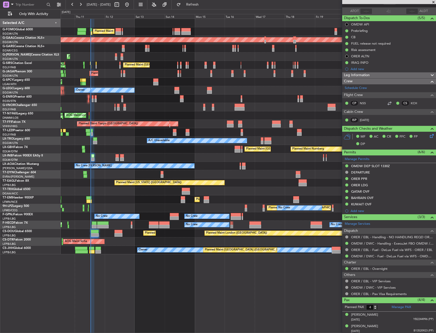
scroll to position [59, 0]
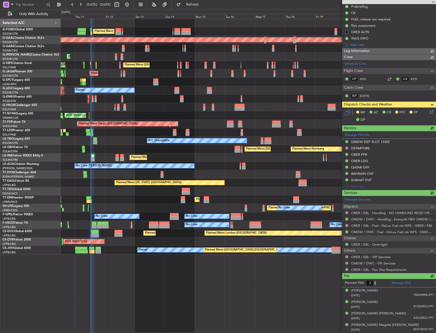
type input "5"
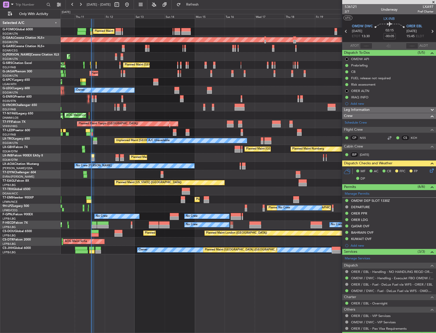
scroll to position [59, 0]
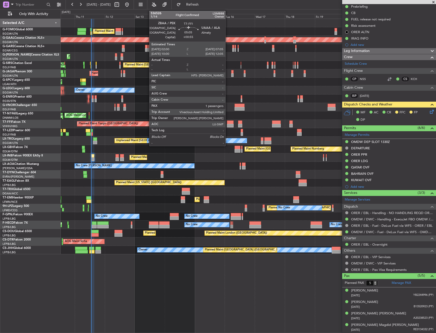
click at [228, 122] on div at bounding box center [230, 123] width 6 height 4
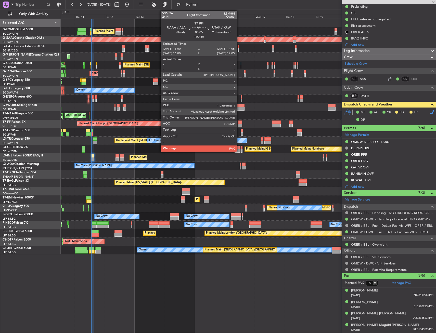
type input "+00:55"
type input "1"
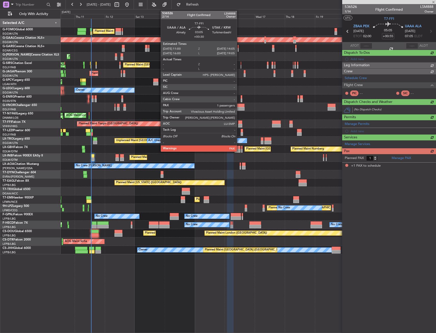
scroll to position [0, 0]
click at [239, 124] on div at bounding box center [240, 126] width 4 height 4
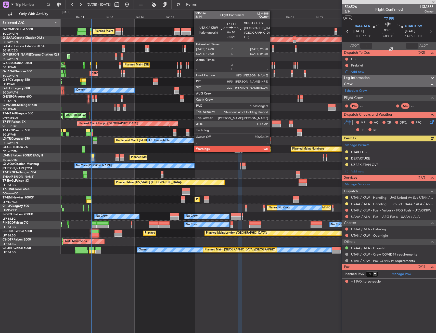
click at [272, 123] on div at bounding box center [276, 123] width 9 height 4
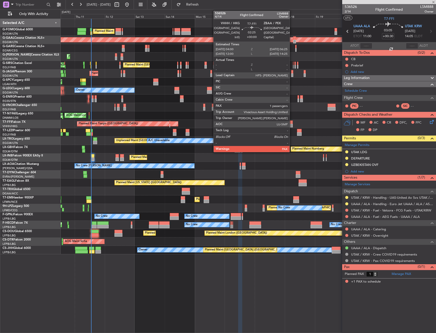
type input "-00:25"
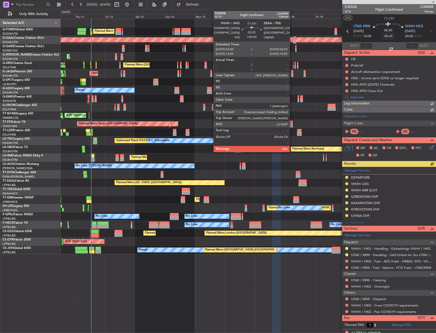
click at [292, 122] on div at bounding box center [290, 123] width 3 height 4
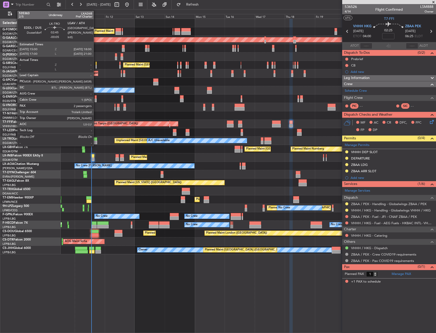
click at [96, 139] on div at bounding box center [95, 139] width 4 height 4
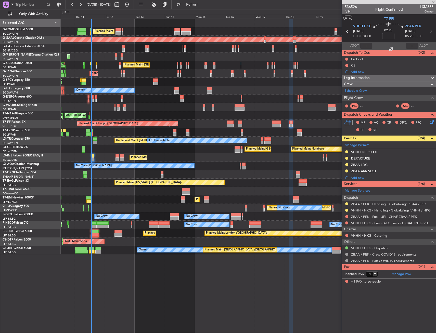
type input "-00:05"
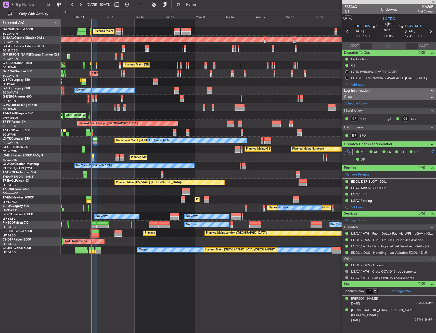
click at [203, 6] on span "Refresh" at bounding box center [192, 5] width 21 height 4
click at [377, 248] on mat-tooltip-component "LGAV / ATH - Handling - Jet Set Services LGAV / [GEOGRAPHIC_DATA]" at bounding box center [393, 257] width 83 height 18
click at [386, 245] on link "LGAV / ATH - Handling - Jet Set Services LGAV / [GEOGRAPHIC_DATA]" at bounding box center [392, 246] width 82 height 4
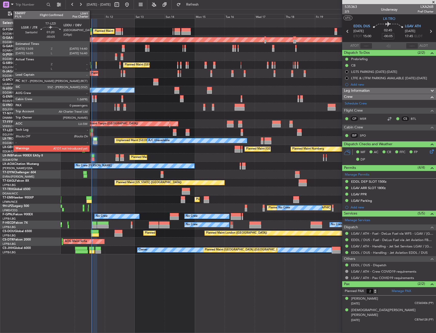
click at [92, 133] on div at bounding box center [92, 134] width 2 height 4
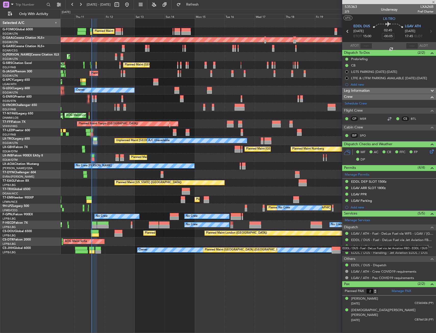
type input "0"
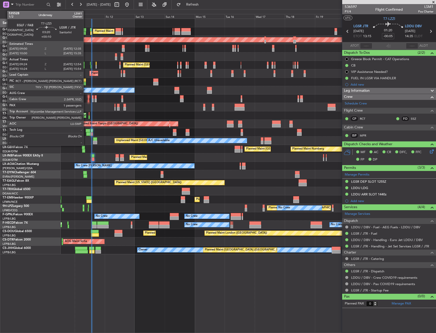
click at [87, 132] on div at bounding box center [88, 131] width 5 height 4
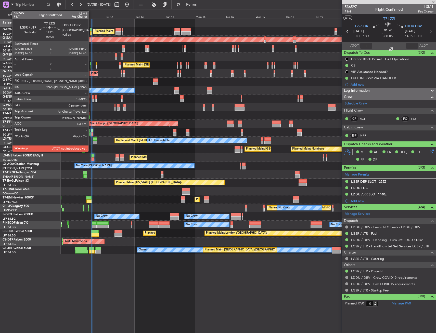
type input "+00:10"
type input "09:34"
type input "12:49"
type input "1"
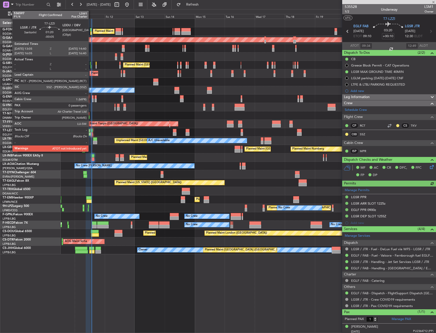
click at [91, 133] on div at bounding box center [92, 134] width 2 height 4
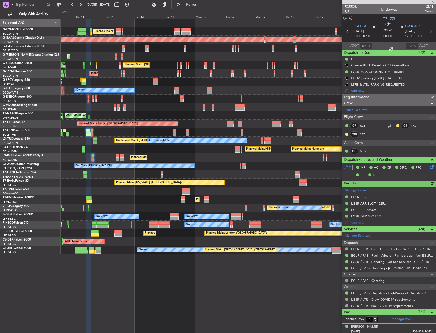
type input "-00:05"
type input "0"
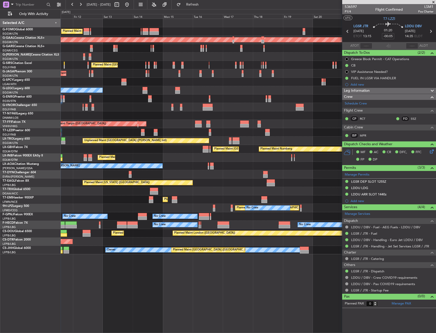
click at [179, 62] on div "Planned Maint [GEOGRAPHIC_DATA] ([GEOGRAPHIC_DATA]) Planned [GEOGRAPHIC_DATA] U…" at bounding box center [248, 136] width 375 height 235
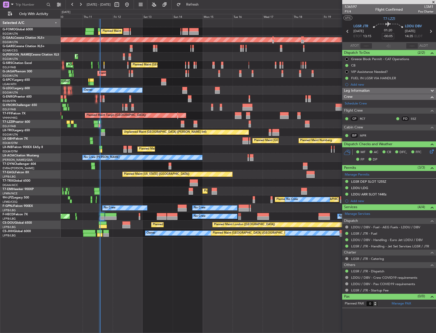
click at [202, 148] on div "Planned Maint [GEOGRAPHIC_DATA] ([GEOGRAPHIC_DATA])" at bounding box center [248, 149] width 375 height 8
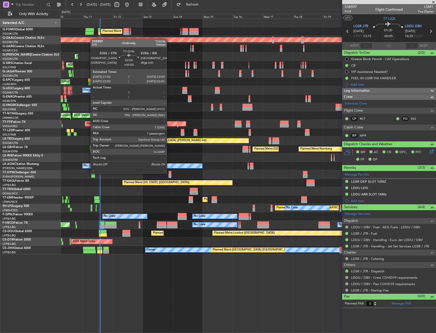
click at [169, 173] on div at bounding box center [169, 173] width 3 height 4
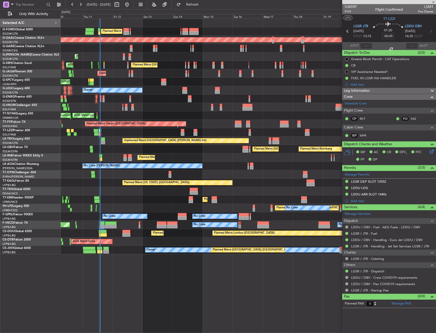
type input "+00:05"
type input "1"
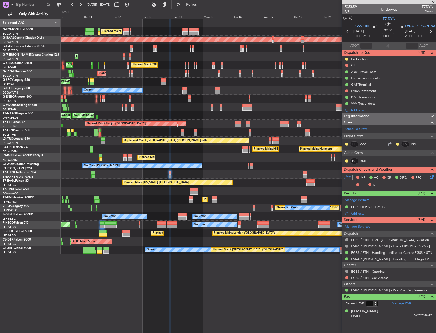
click at [100, 29] on div at bounding box center [99, 30] width 2 height 4
type input "+00:15"
type input "12:45"
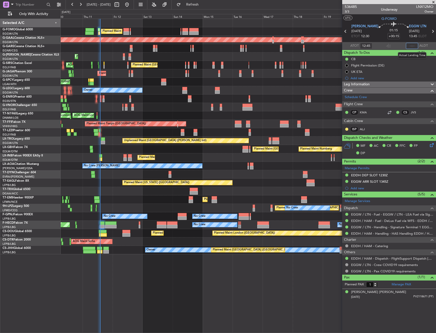
click at [410, 44] on input "text" at bounding box center [412, 46] width 12 height 6
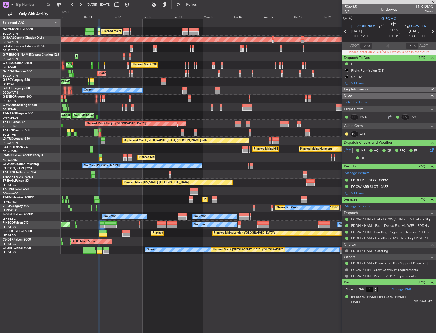
click at [399, 43] on section "ATOT 12:45 14:00 ALDT" at bounding box center [389, 46] width 94 height 8
click at [412, 45] on input "14:00" at bounding box center [412, 46] width 12 height 6
click at [411, 46] on input "14:00" at bounding box center [412, 46] width 12 height 6
click at [417, 46] on input "14:00" at bounding box center [412, 46] width 12 height 6
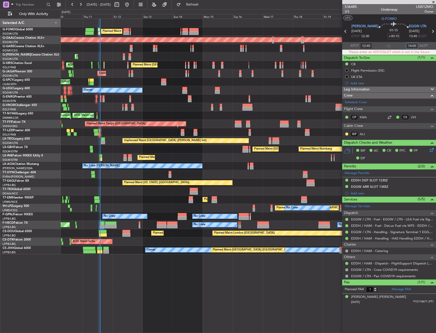
click at [417, 46] on input "14:00" at bounding box center [412, 46] width 12 height 6
click at [415, 45] on input "14:00" at bounding box center [412, 46] width 12 height 6
click at [414, 45] on input "14:00" at bounding box center [412, 46] width 12 height 6
type input "0"
click at [414, 45] on input "0" at bounding box center [412, 46] width 12 height 6
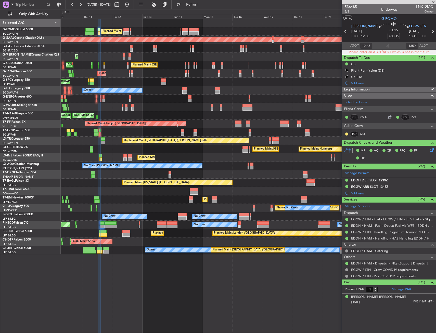
click at [397, 38] on div "01:15 +00:15" at bounding box center [393, 31] width 31 height 19
type input "13:59"
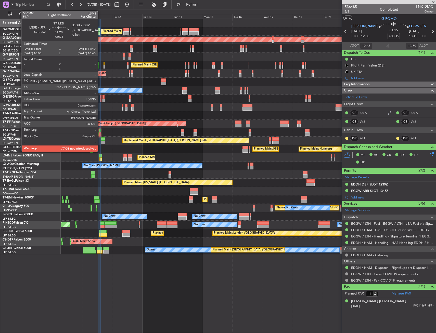
click at [100, 133] on div at bounding box center [100, 134] width 2 height 4
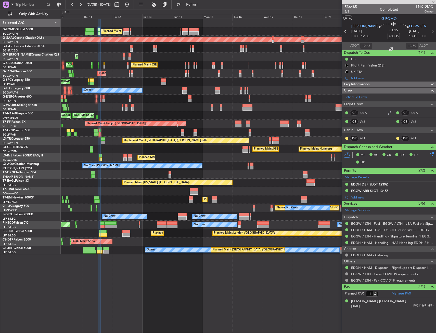
type input "-00:05"
type input "0"
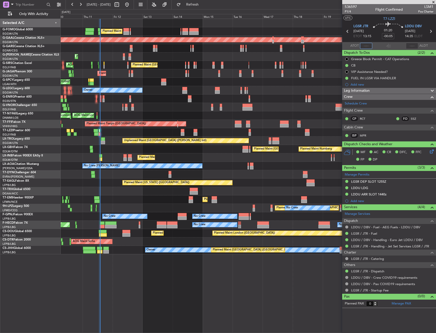
click at [366, 45] on input "text" at bounding box center [366, 46] width 12 height 6
click at [372, 38] on div "01:20 -00:05" at bounding box center [388, 31] width 34 height 19
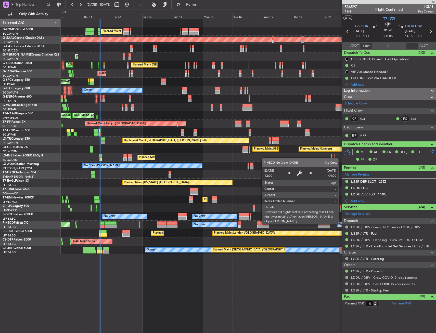
type input "14:04"
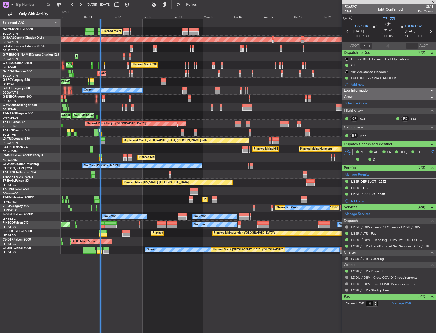
click at [213, 55] on div "Planned Maint [GEOGRAPHIC_DATA] ([GEOGRAPHIC_DATA]) Planned [GEOGRAPHIC_DATA] U…" at bounding box center [248, 136] width 375 height 235
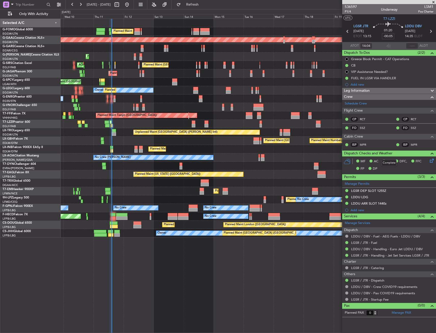
click at [184, 243] on div "Planned Maint London (Luton) Planned Maint Dusseldorf Unplanned Maint Chester P…" at bounding box center [248, 176] width 375 height 314
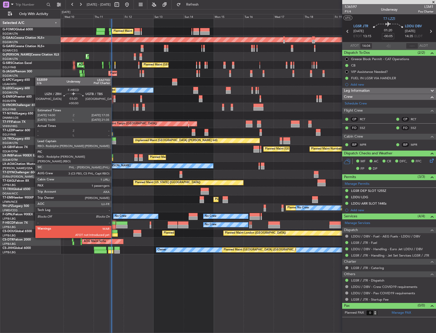
click at [114, 224] on div at bounding box center [113, 223] width 5 height 4
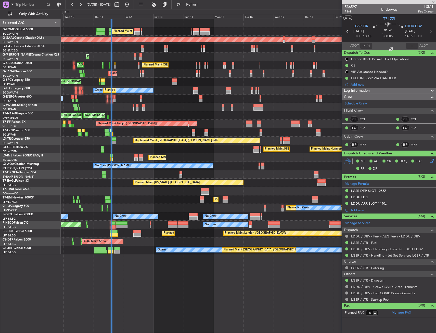
type input "1"
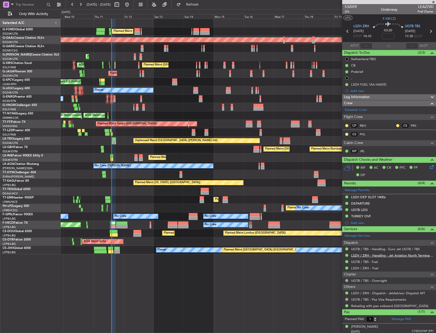
click at [375, 254] on link "LSZH / ZRH - Handling - Jet Aviation North Terminal LSZH / ZRH" at bounding box center [392, 255] width 82 height 4
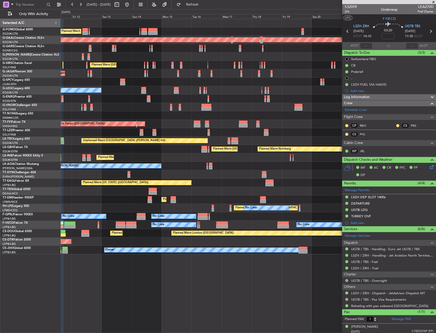
click at [155, 121] on div "Planned Maint London (Luton) Planned Maint Dusseldorf Unplanned Maint Chester P…" at bounding box center [248, 136] width 375 height 235
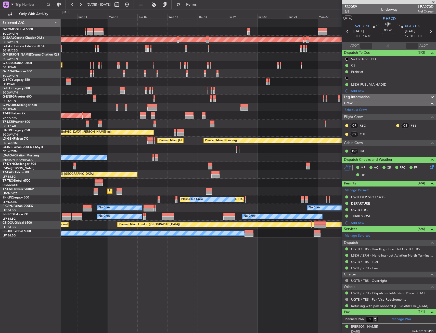
click at [137, 124] on div at bounding box center [248, 124] width 375 height 8
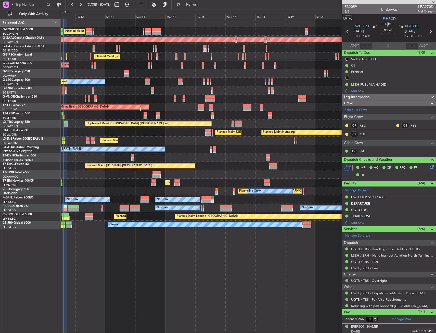
click at [179, 144] on div "Planned Maint London (Luton) Planned Maint Dusseldorf Unplanned Maint Chester P…" at bounding box center [248, 124] width 375 height 210
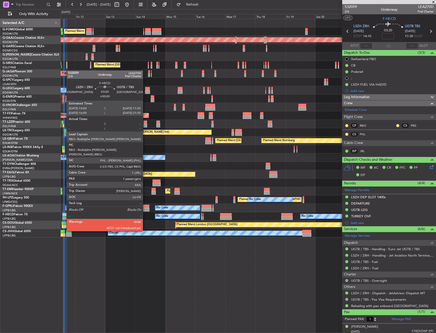
click at [64, 217] on div at bounding box center [64, 218] width 5 height 4
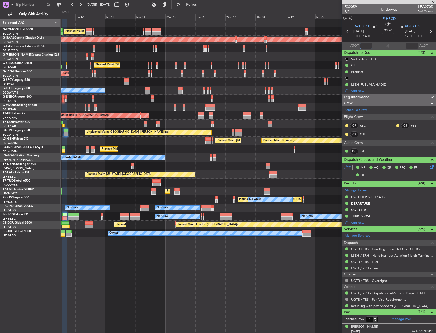
click at [365, 46] on input "text" at bounding box center [366, 46] width 12 height 6
type input "1"
type input "14:47"
click at [377, 43] on section "ATOT 14:47 ALDT" at bounding box center [389, 46] width 94 height 8
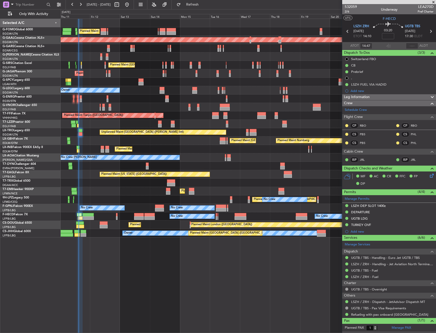
click at [90, 138] on div "Planned Maint Nurnberg Planned Maint Paris (Le Bourget)" at bounding box center [248, 141] width 375 height 8
